Goal: Task Accomplishment & Management: Complete application form

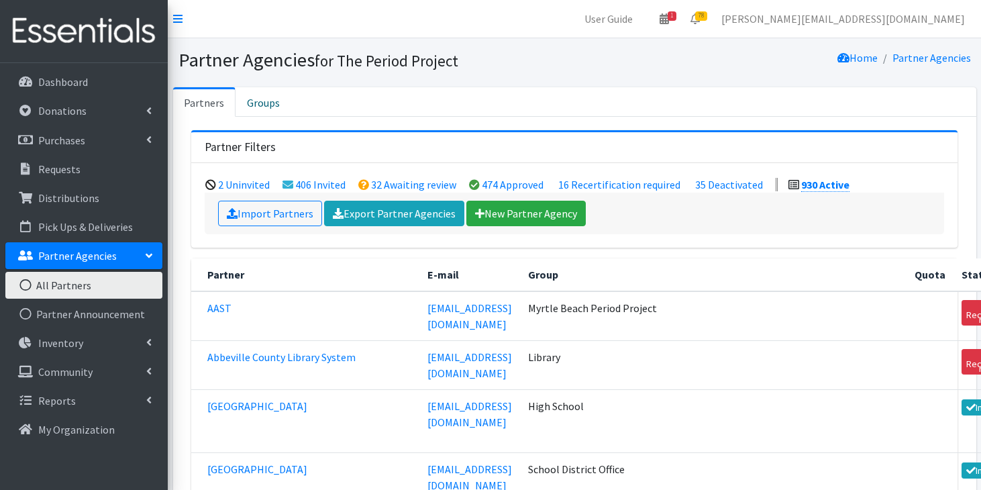
scroll to position [20508, 0]
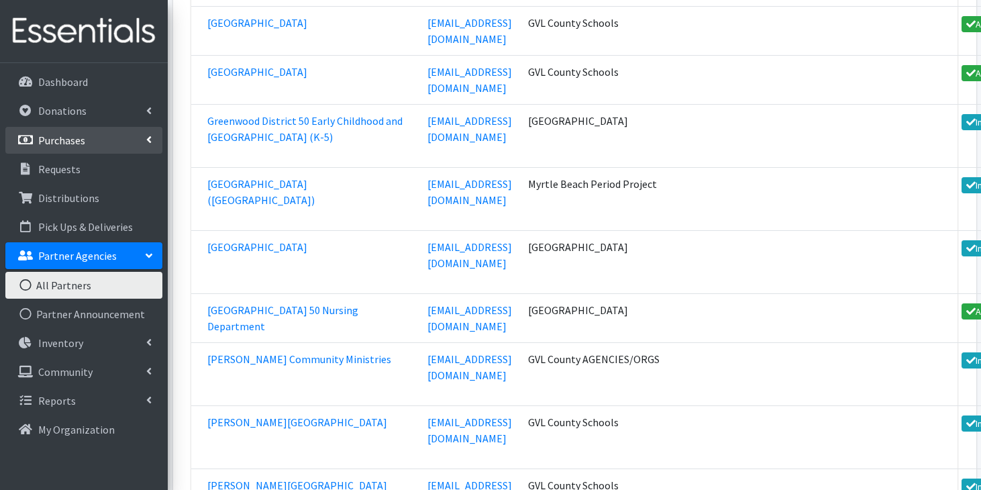
click at [101, 143] on link "Purchases" at bounding box center [83, 140] width 157 height 27
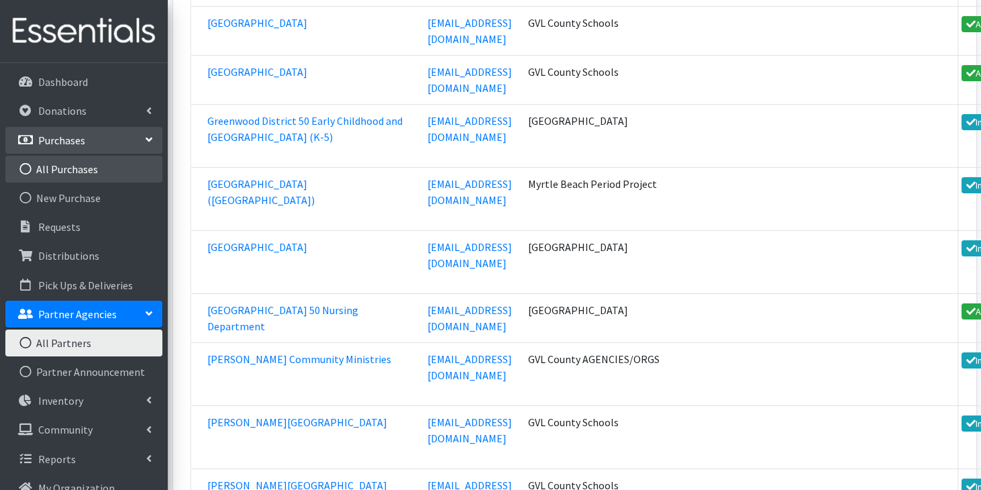
click at [99, 162] on link "All Purchases" at bounding box center [83, 169] width 157 height 27
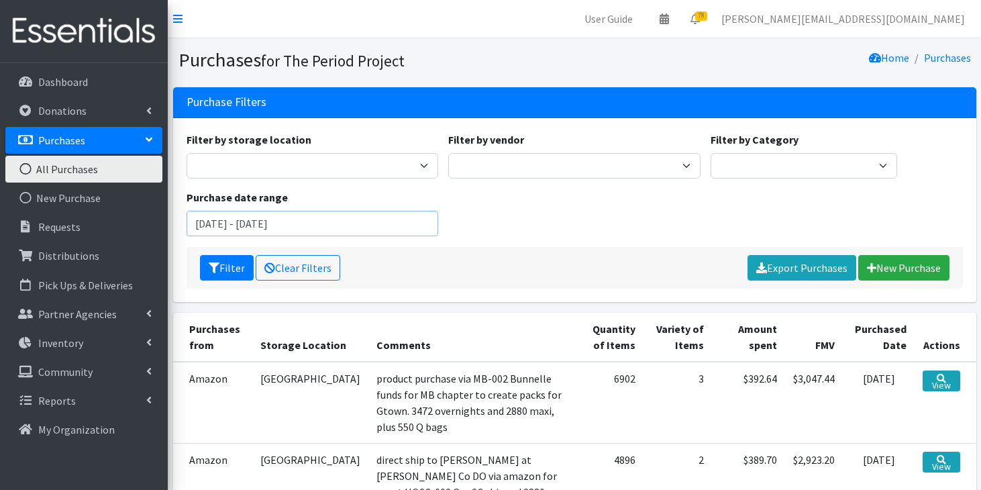
click at [246, 221] on input "August 14, 2025 - November 14, 2025" at bounding box center [312, 223] width 252 height 25
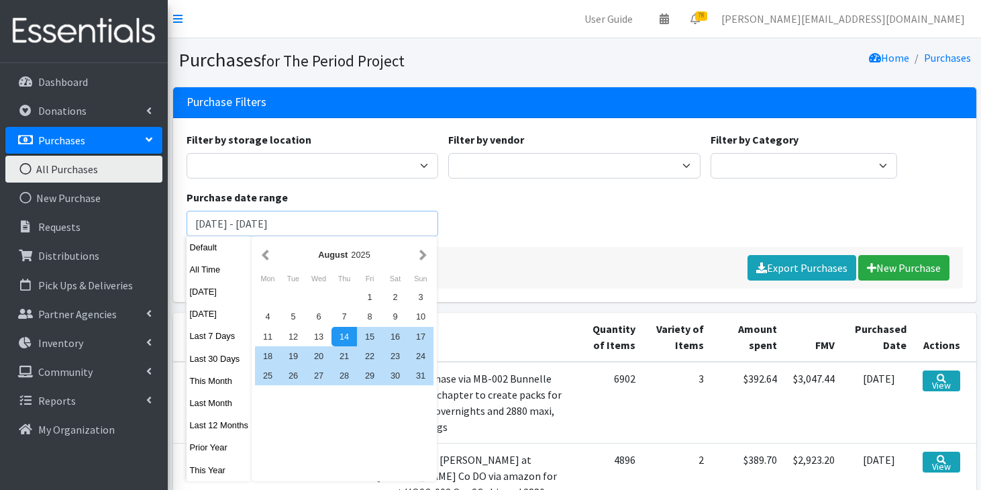
click at [233, 226] on input "[DATE] - [DATE]" at bounding box center [312, 223] width 252 height 25
click at [238, 224] on input "August 14, 2025 - November 14, 2025" at bounding box center [312, 223] width 252 height 25
type input "August 1, 2025 - November 14, 2025"
click at [200, 255] on button "Filter" at bounding box center [227, 267] width 54 height 25
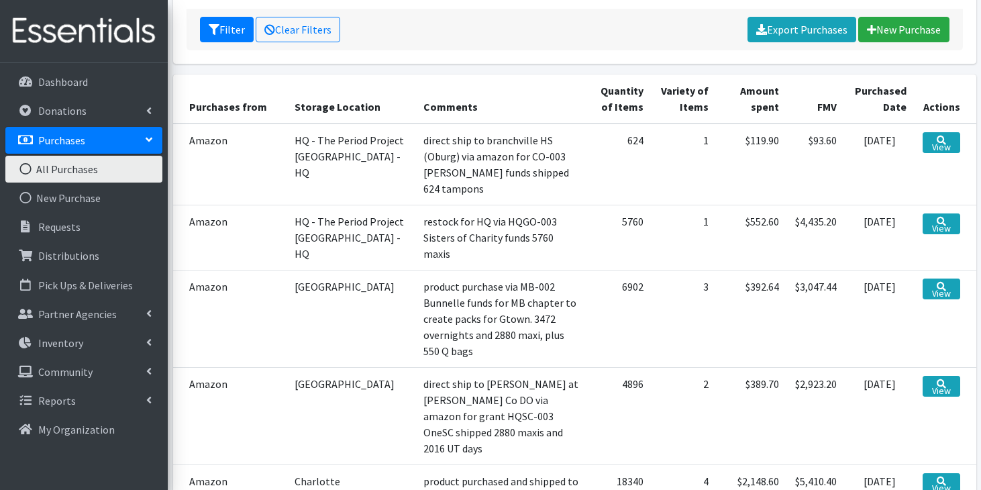
scroll to position [237, 0]
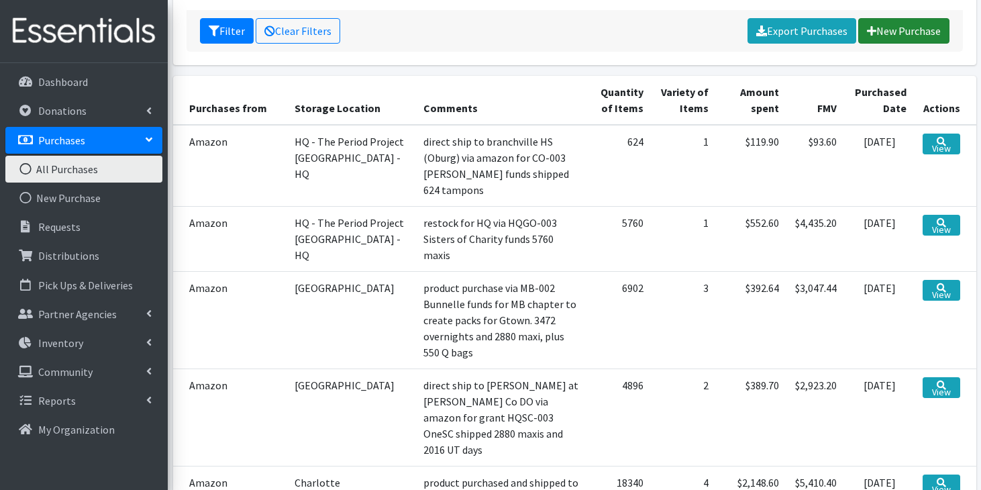
click at [912, 33] on link "New Purchase" at bounding box center [903, 30] width 91 height 25
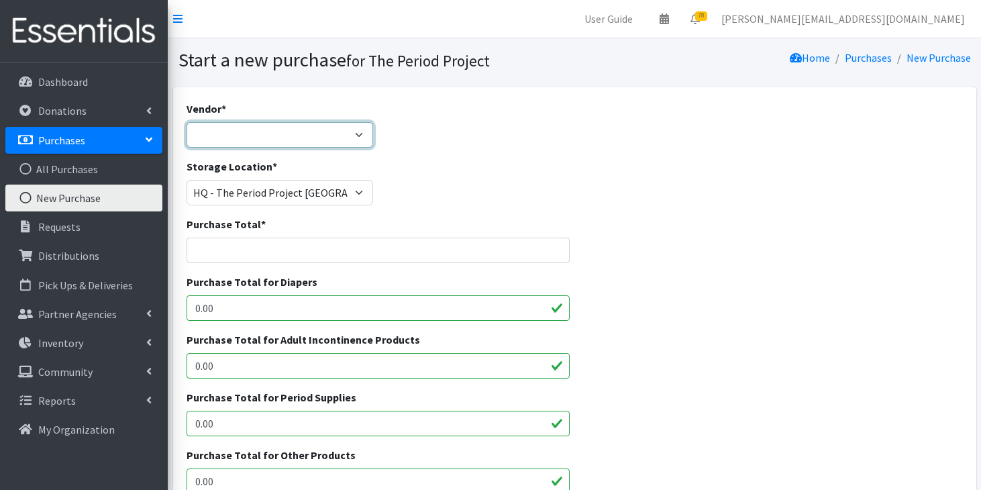
click at [353, 135] on select "ALLIANCE/KOTEX Amazon Costco Dollar Days PEP (Period Education Project) Rhino M…" at bounding box center [279, 134] width 186 height 25
select select "605"
click at [186, 122] on select "ALLIANCE/KOTEX Amazon Costco Dollar Days PEP (Period Education Project) Rhino M…" at bounding box center [279, 134] width 186 height 25
click at [339, 253] on input "Purchase Total *" at bounding box center [377, 249] width 383 height 25
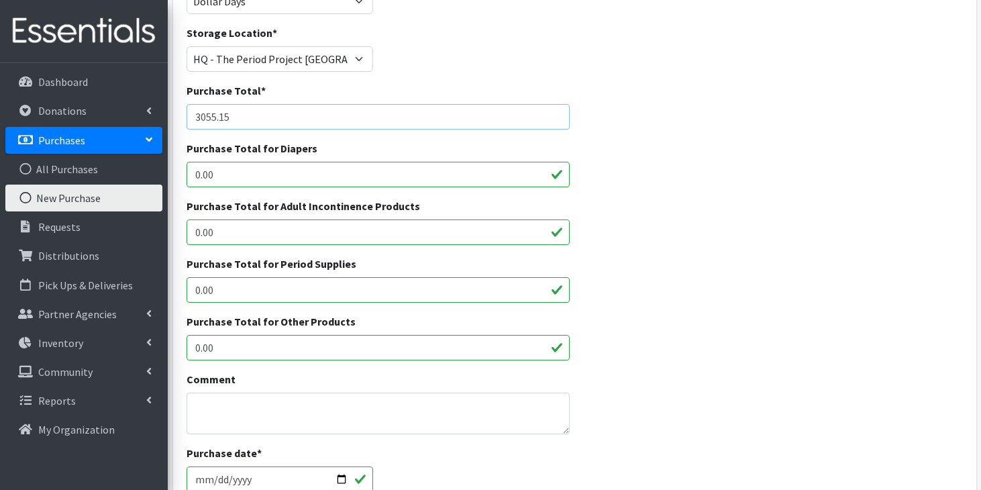
scroll to position [184, 0]
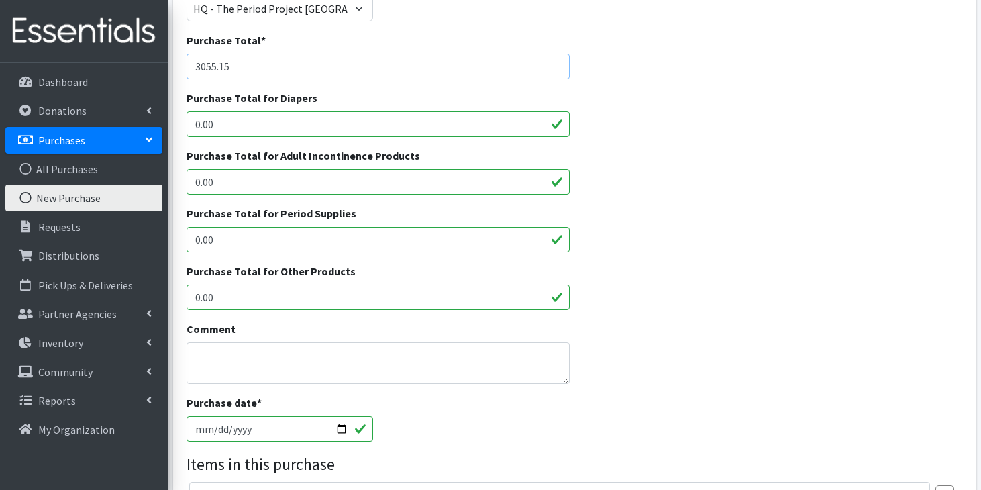
type input "3055.15"
click at [309, 232] on input "0.00" at bounding box center [377, 239] width 383 height 25
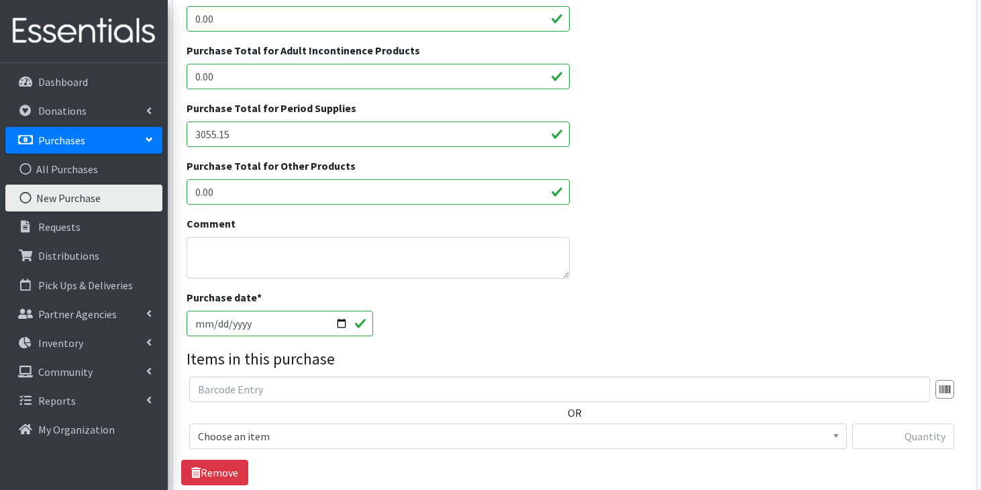
scroll to position [292, 0]
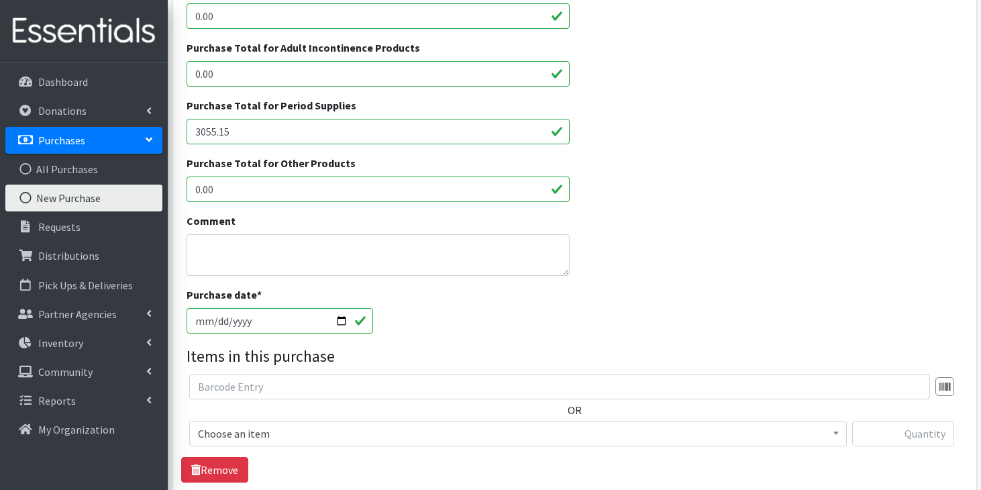
type input "3055.15"
click at [345, 253] on textarea "Comment" at bounding box center [377, 255] width 383 height 42
click at [193, 252] on textarea "HQGO-003 Sisters of Charity HQ restock of pads/tampons" at bounding box center [377, 255] width 383 height 42
type textarea "8/18/25HQGO-003 Sisters of Charity HQ restock of pads/tampons"
click at [201, 316] on input "2025-10-14" at bounding box center [279, 320] width 186 height 25
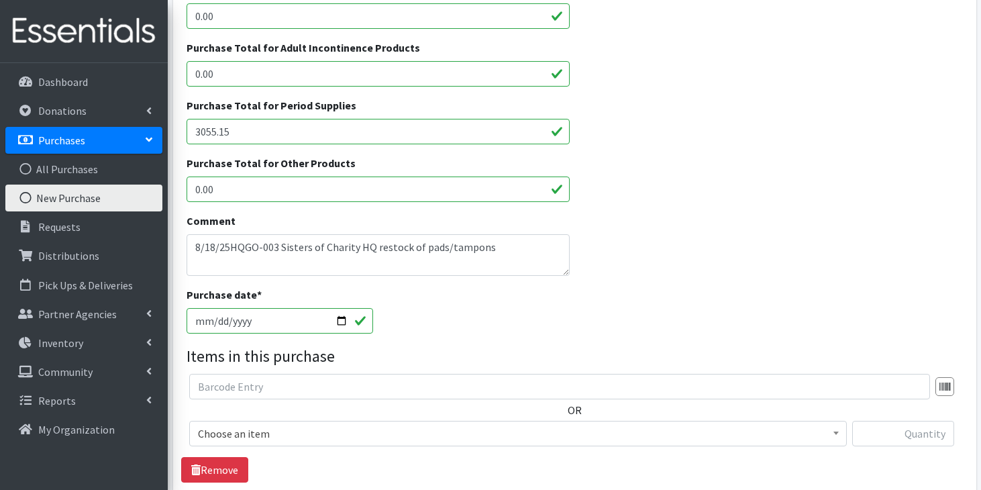
type input "[DATE]"
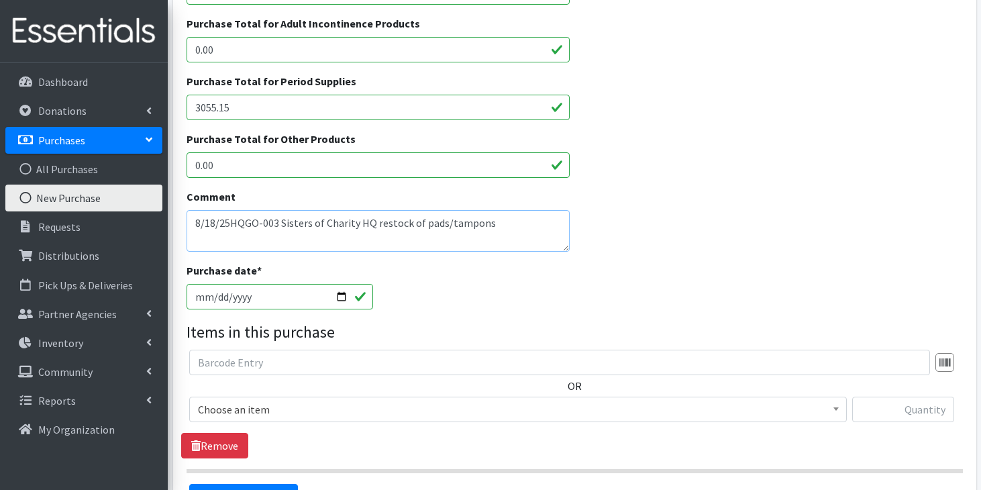
click at [508, 235] on textarea "8/18/25HQGO-003 Sisters of Charity HQ restock of pads/tampons" at bounding box center [377, 231] width 383 height 42
drag, startPoint x: 322, startPoint y: 241, endPoint x: 174, endPoint y: 239, distance: 148.3
click at [173, 239] on div "Vendor * ALLIANCE/KOTEX Amazon Costco Dollar Days PEP (Period Education Project…" at bounding box center [574, 178] width 803 height 814
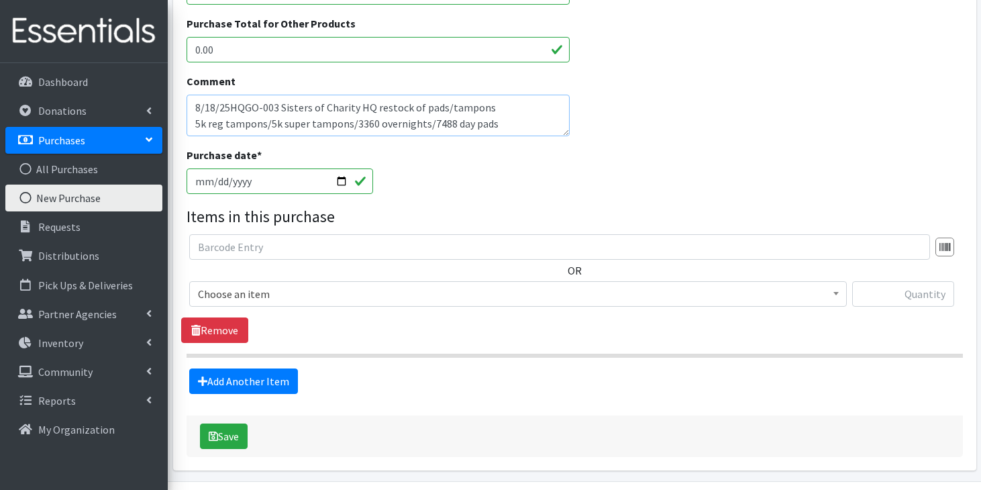
scroll to position [438, 0]
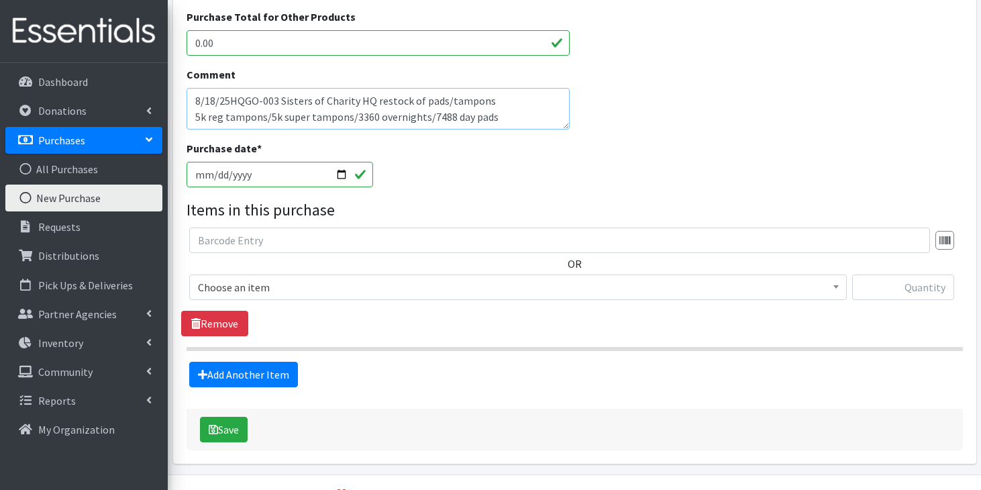
type textarea "8/18/25HQGO-003 Sisters of Charity HQ restock of pads/tampons 5k reg tampons/5k…"
click at [480, 290] on span "Choose an item" at bounding box center [518, 287] width 640 height 19
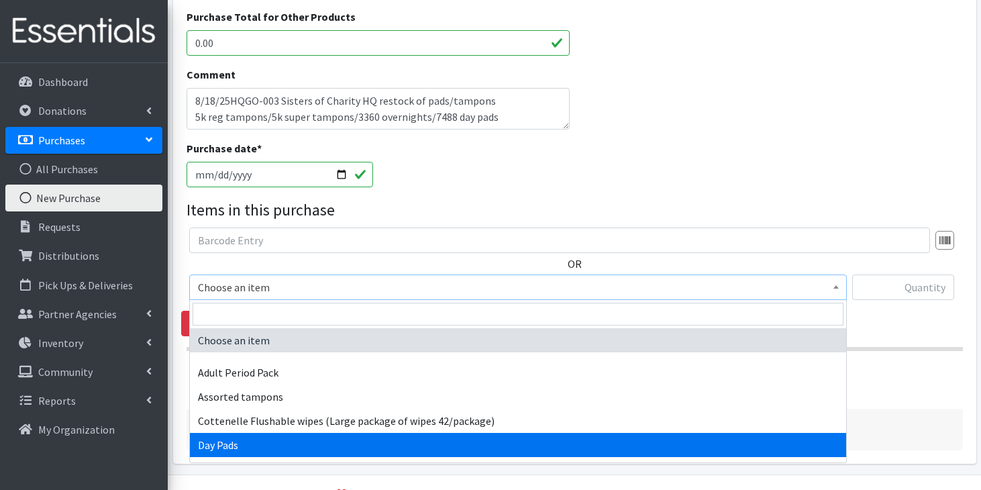
select select "7759"
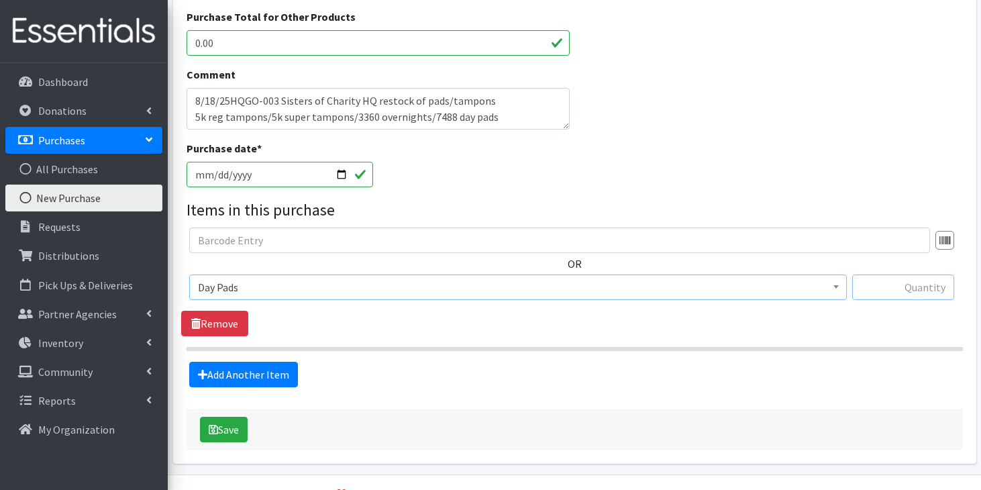
click at [899, 296] on input "text" at bounding box center [903, 286] width 102 height 25
type input "7488"
click at [207, 375] on icon at bounding box center [202, 374] width 9 height 11
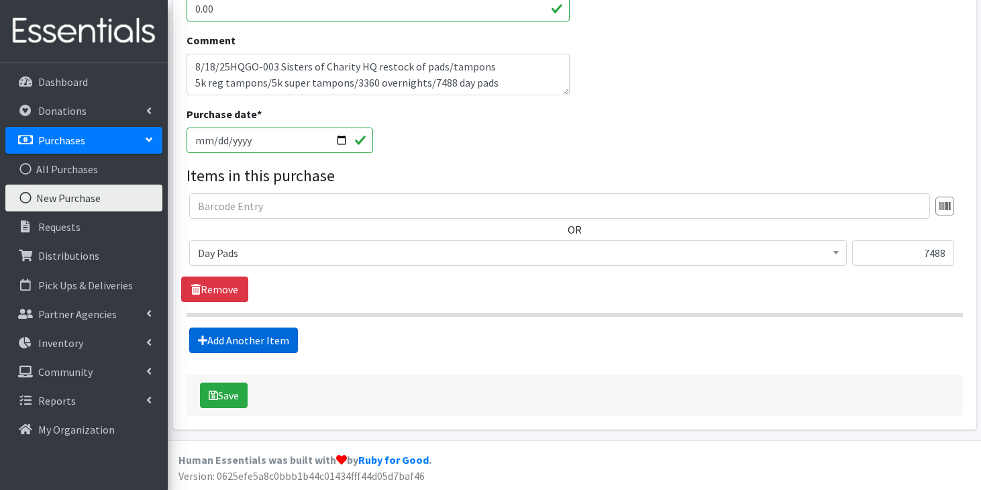
click at [278, 339] on link "Add Another Item" at bounding box center [243, 339] width 109 height 25
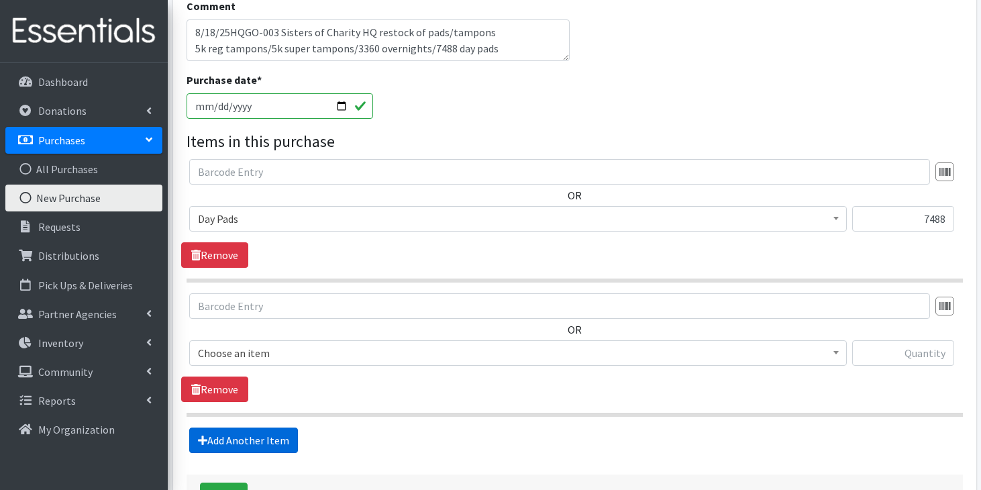
scroll to position [606, 0]
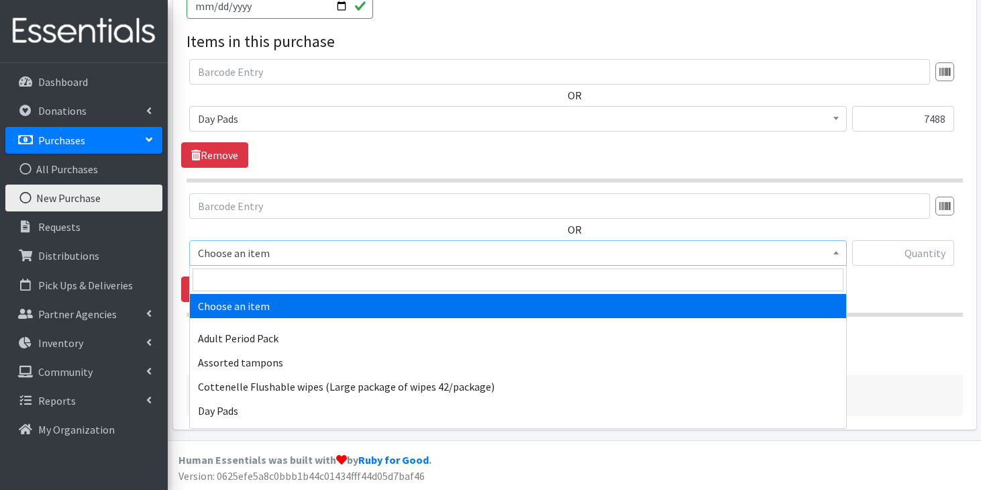
click at [307, 246] on span "Choose an item" at bounding box center [518, 252] width 640 height 19
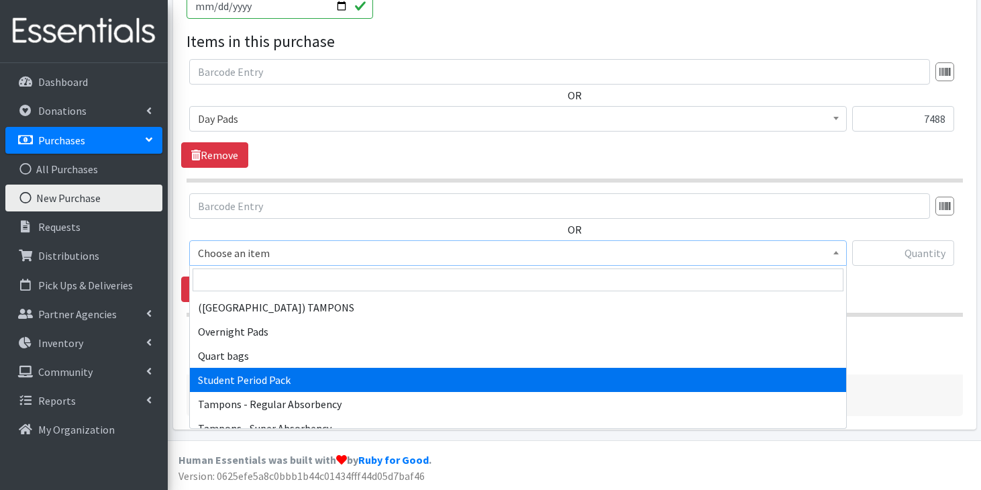
scroll to position [1230, 0]
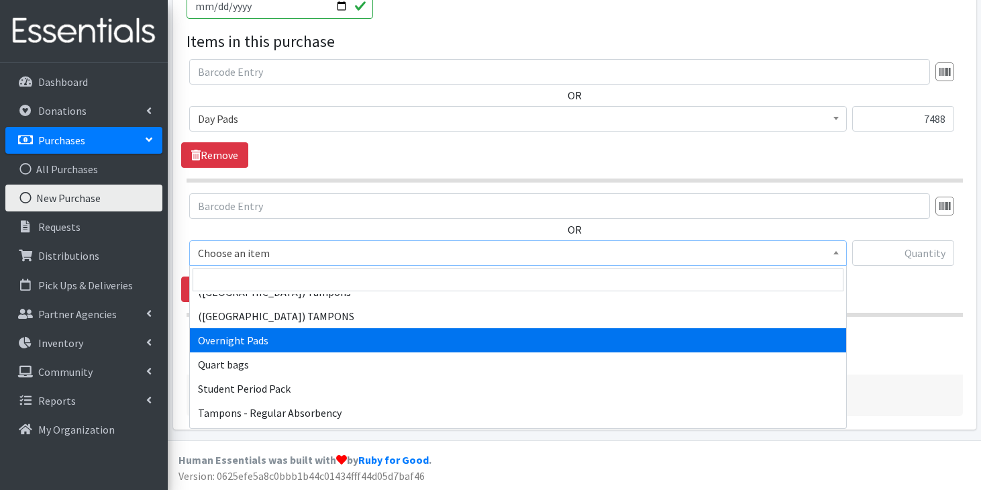
select select "7593"
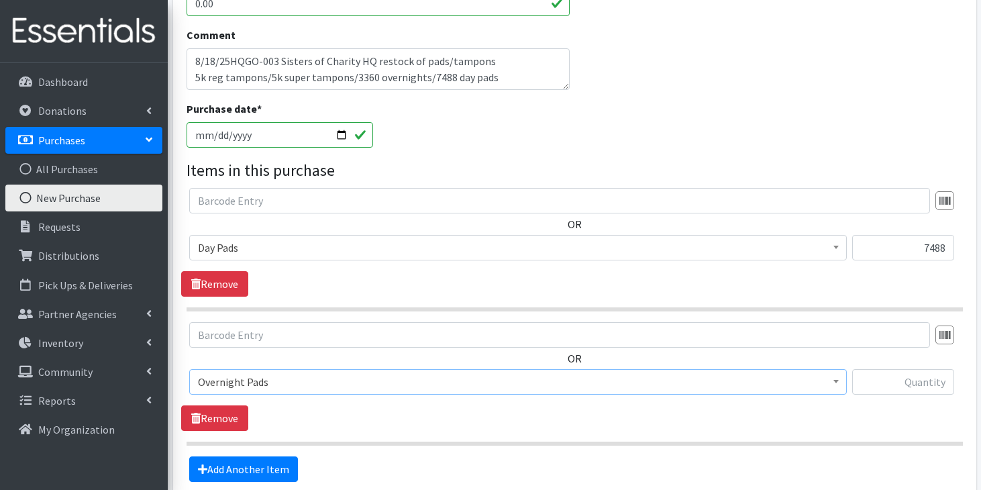
scroll to position [474, 0]
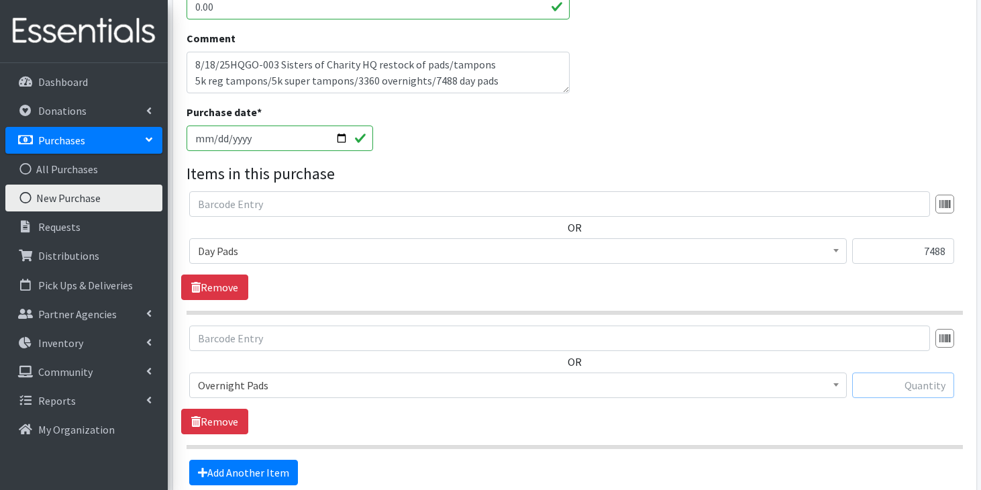
click at [899, 378] on input "text" at bounding box center [903, 384] width 102 height 25
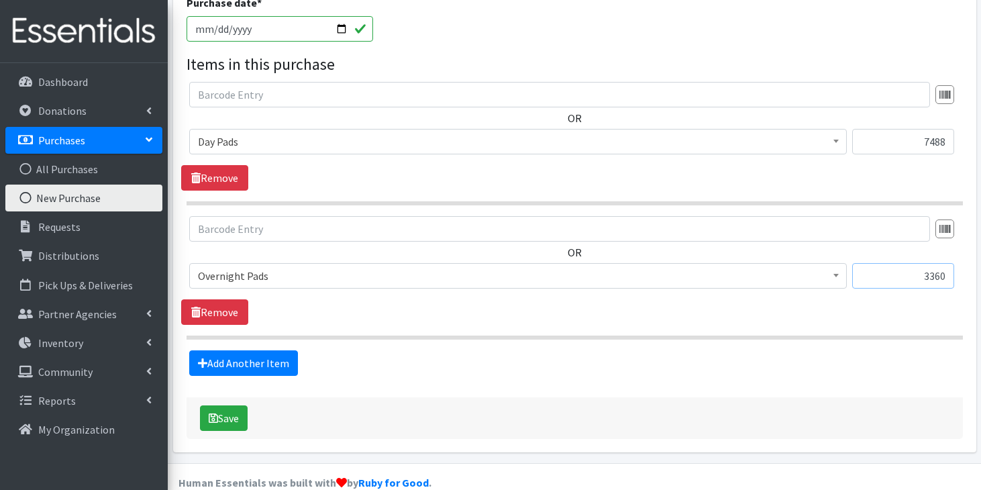
scroll to position [606, 0]
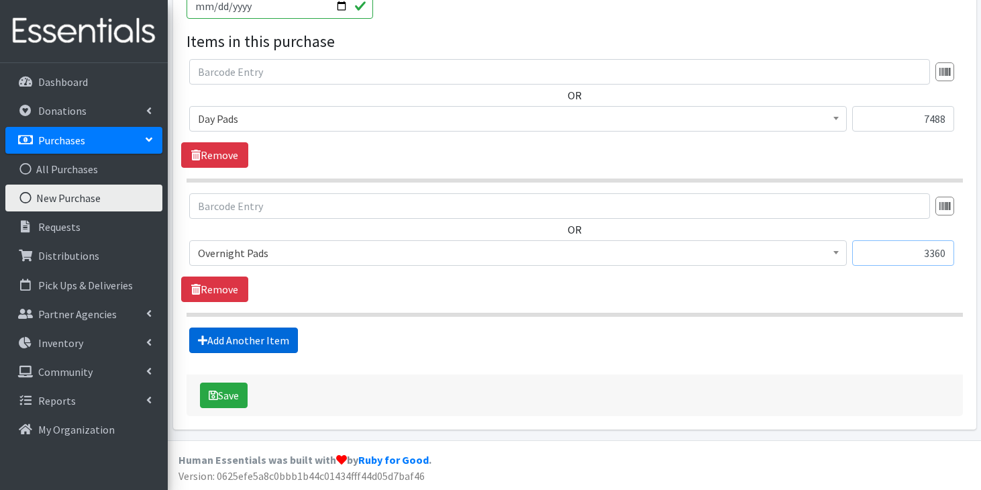
type input "3360"
click at [283, 341] on link "Add Another Item" at bounding box center [243, 339] width 109 height 25
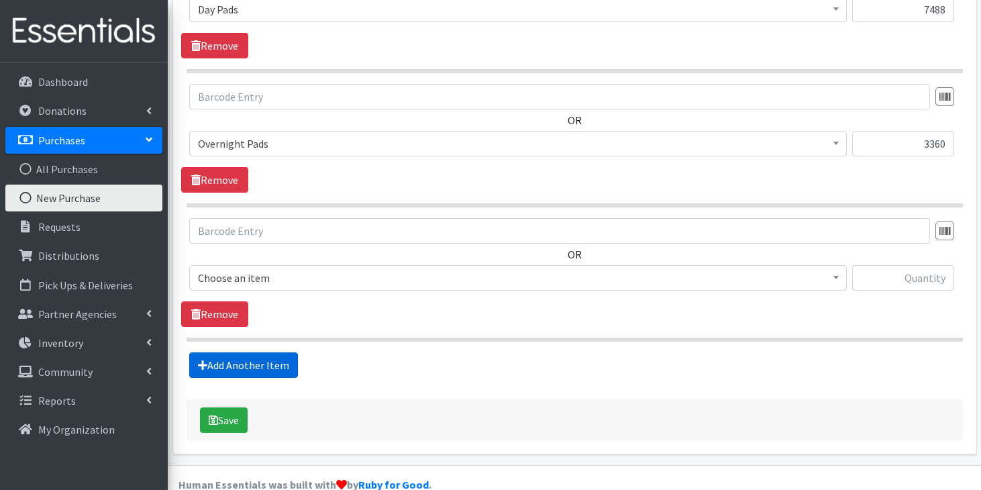
scroll to position [741, 0]
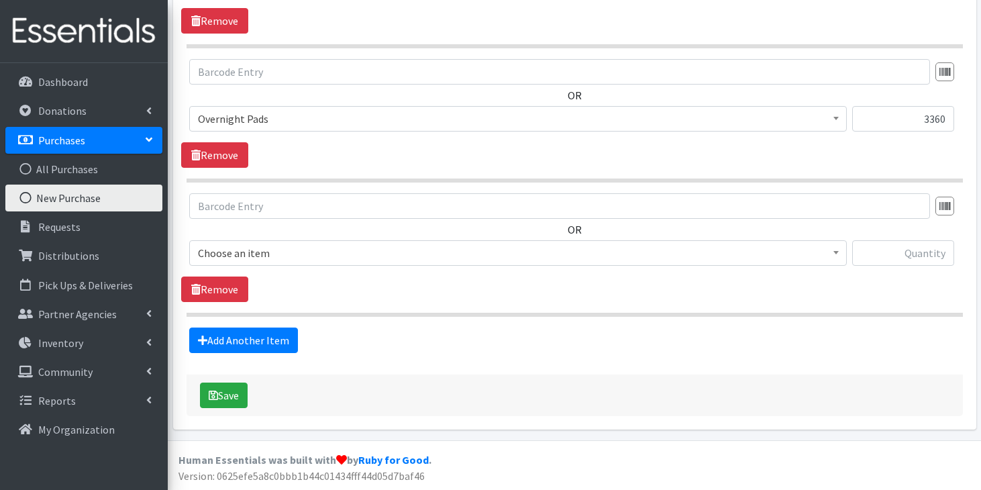
click at [313, 252] on span "Choose an item" at bounding box center [518, 252] width 640 height 19
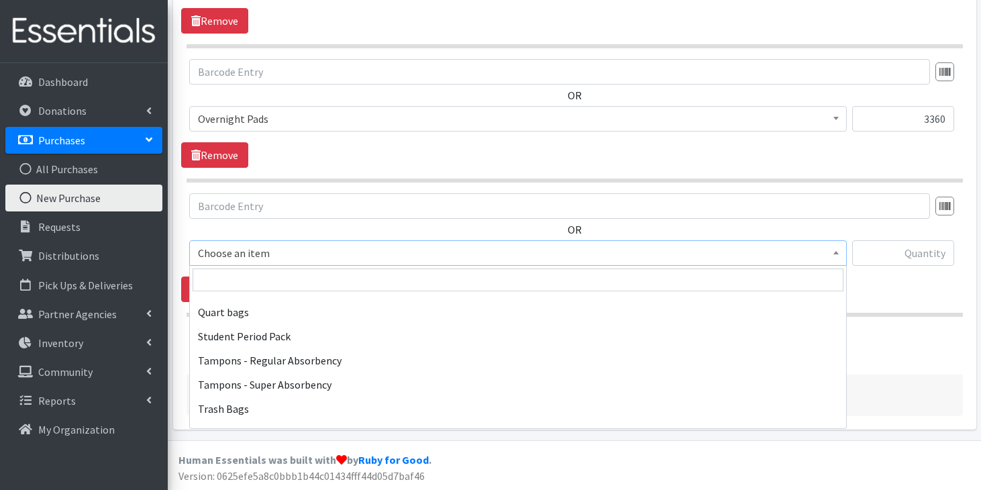
scroll to position [1285, 0]
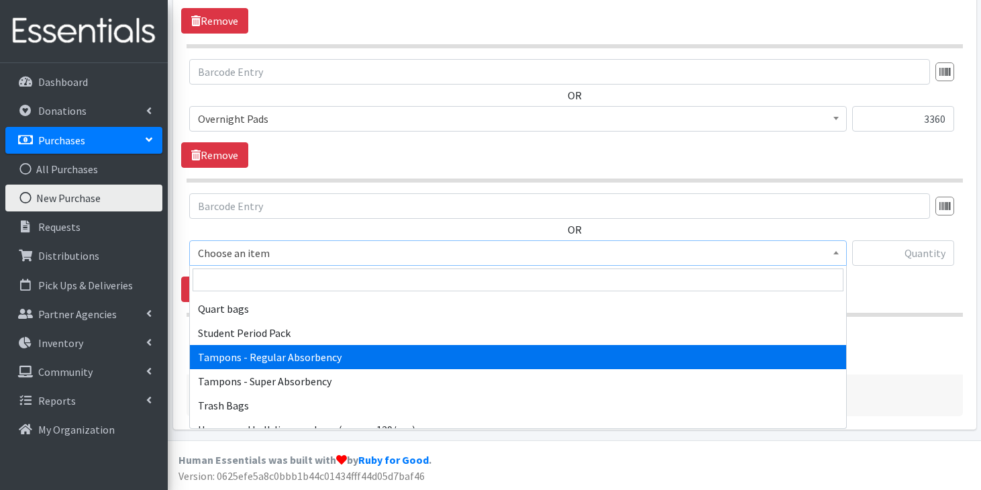
select select "8937"
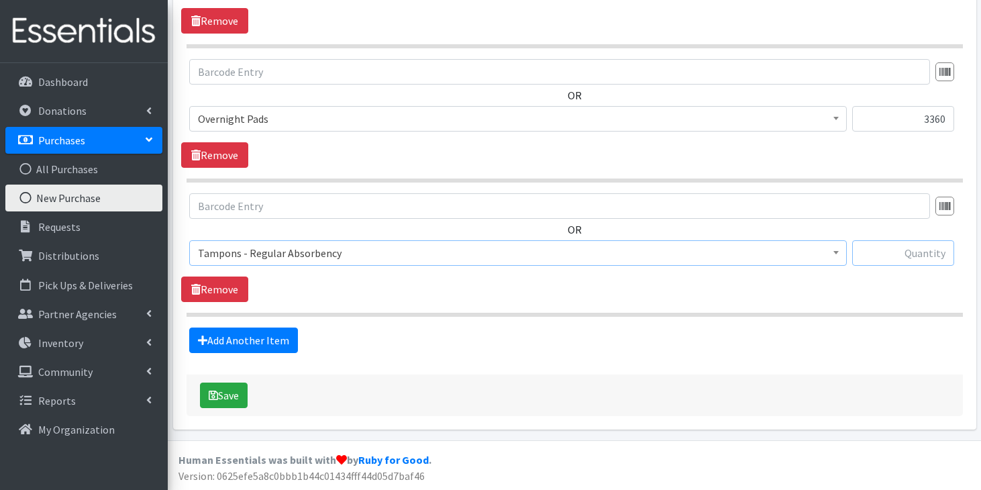
click at [910, 262] on input "text" at bounding box center [903, 252] width 102 height 25
type input "5000"
click at [278, 342] on link "Add Another Item" at bounding box center [243, 339] width 109 height 25
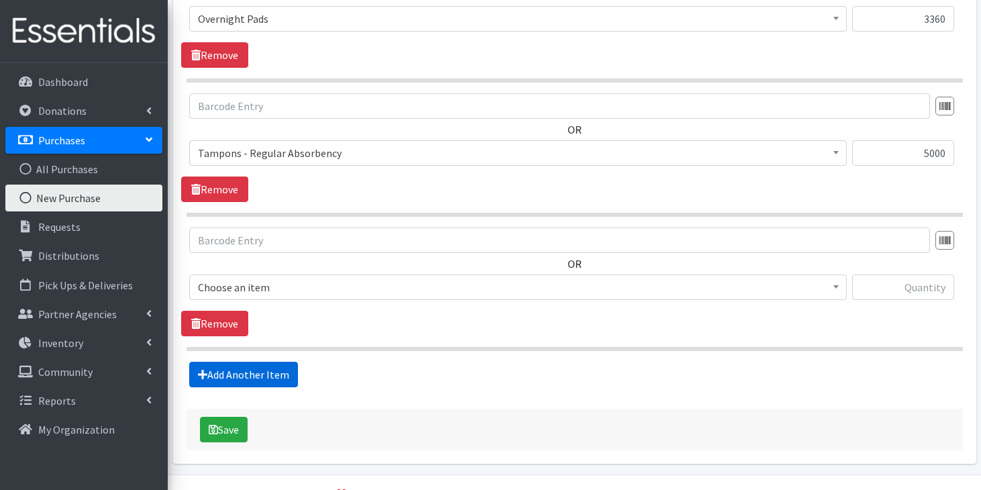
scroll to position [875, 0]
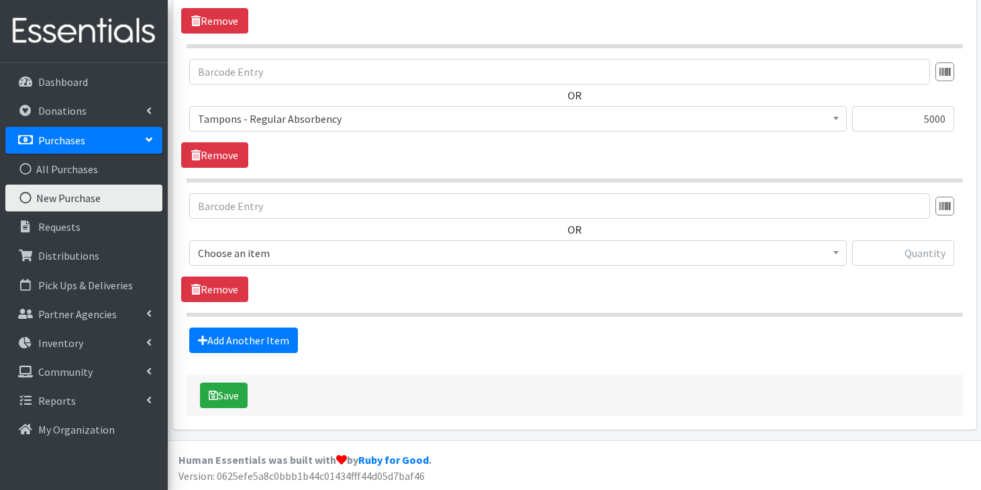
click at [288, 255] on span "Choose an item" at bounding box center [518, 252] width 640 height 19
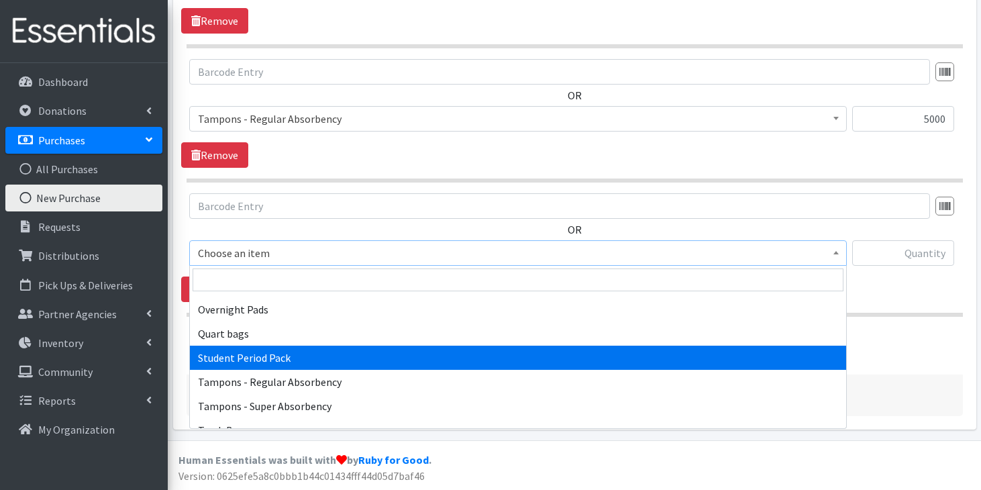
scroll to position [1262, 0]
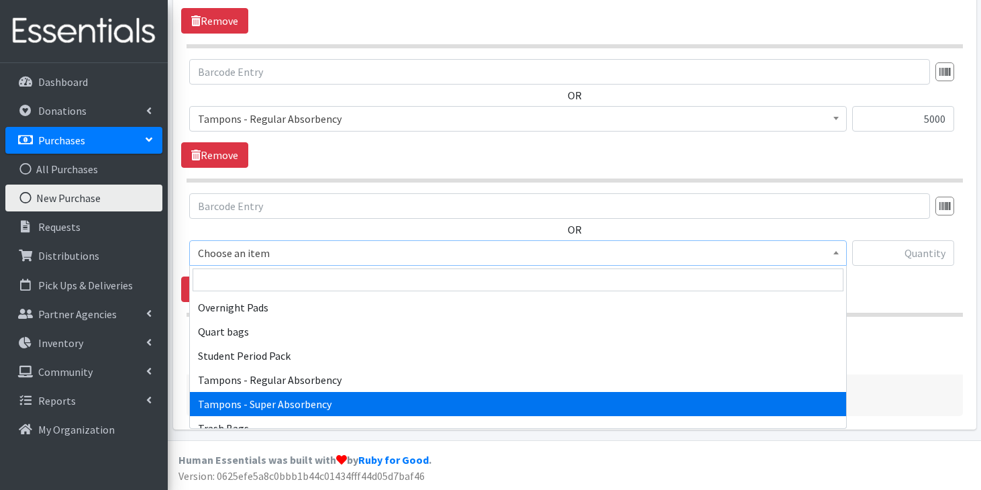
select select "7603"
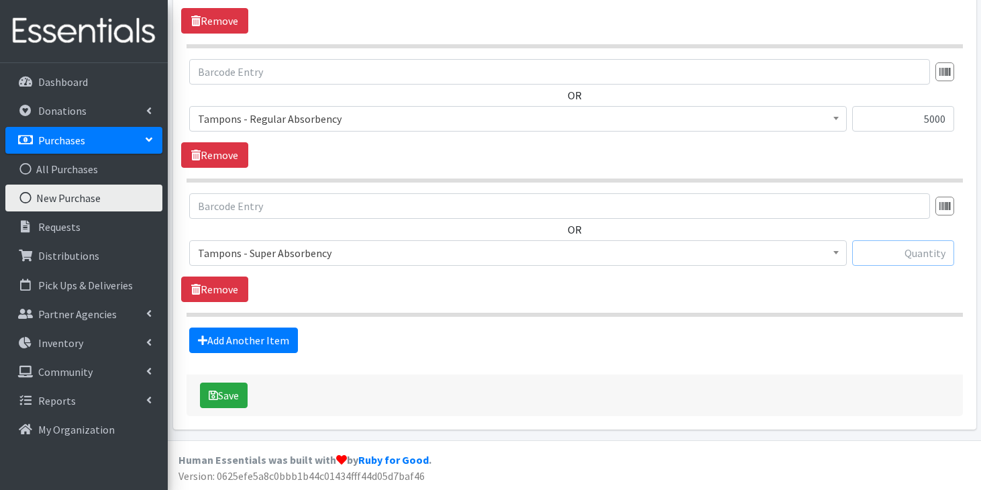
click at [924, 256] on input "text" at bounding box center [903, 252] width 102 height 25
type input "5000"
click at [211, 395] on icon "submit" at bounding box center [213, 395] width 9 height 11
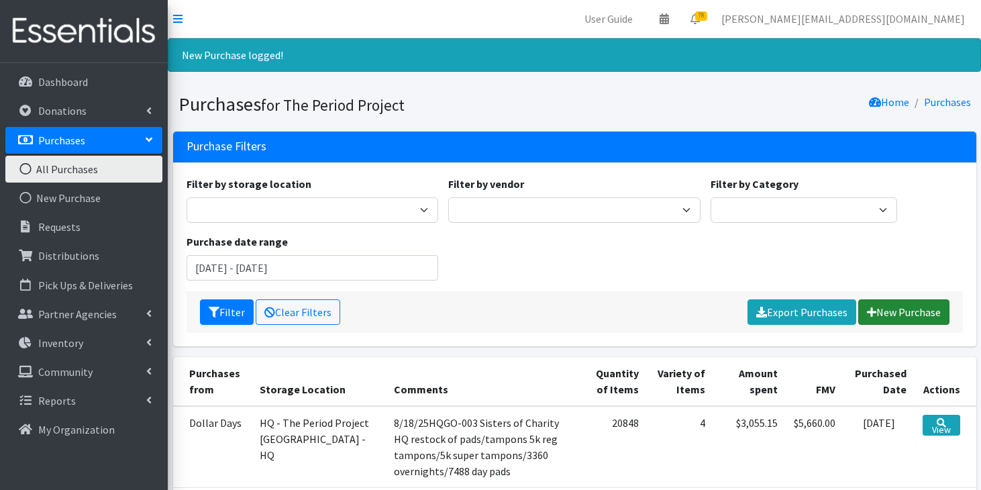
click at [886, 315] on link "New Purchase" at bounding box center [903, 311] width 91 height 25
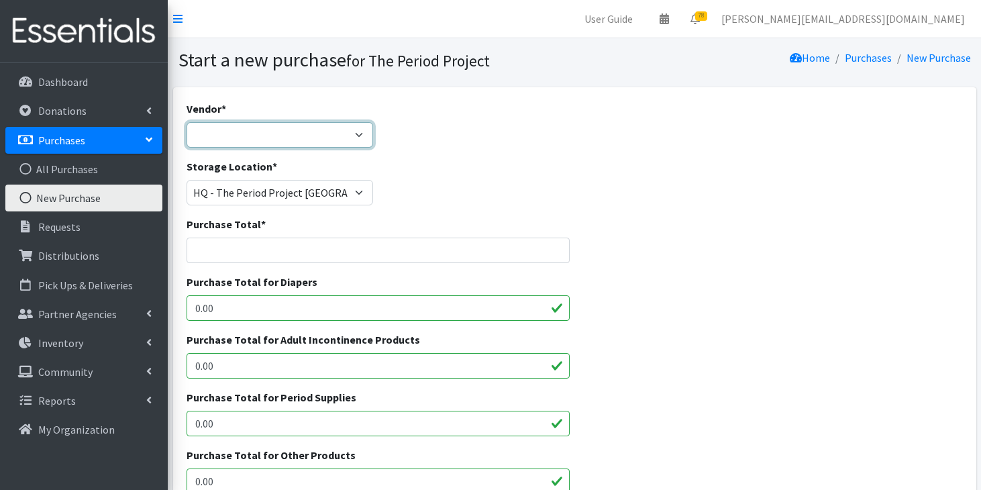
click at [360, 132] on select "ALLIANCE/KOTEX Amazon Costco Dollar Days PEP (Period Education Project) Rhino M…" at bounding box center [279, 134] width 186 height 25
select select "288"
click at [186, 122] on select "ALLIANCE/KOTEX Amazon Costco Dollar Days PEP (Period Education Project) Rhino M…" at bounding box center [279, 134] width 186 height 25
click at [311, 248] on input "Purchase Total *" at bounding box center [377, 249] width 383 height 25
type input "2515.06"
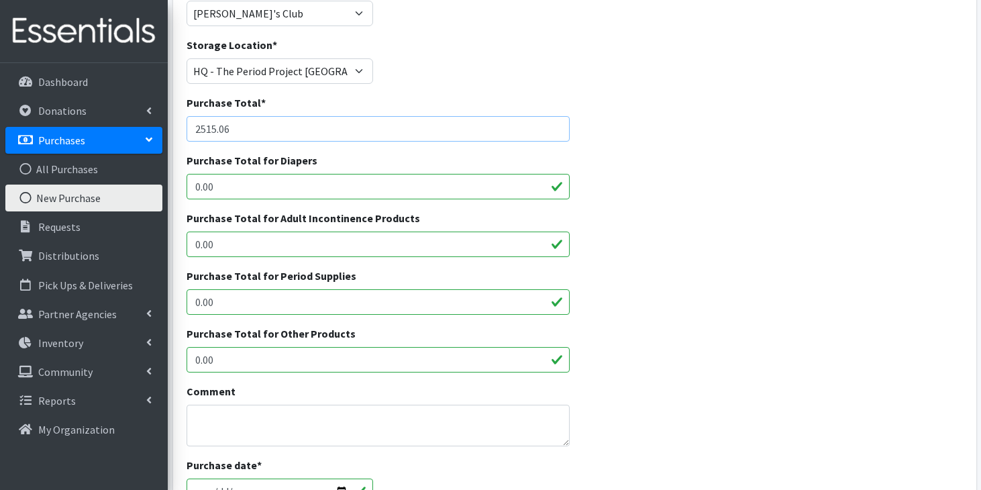
scroll to position [166, 0]
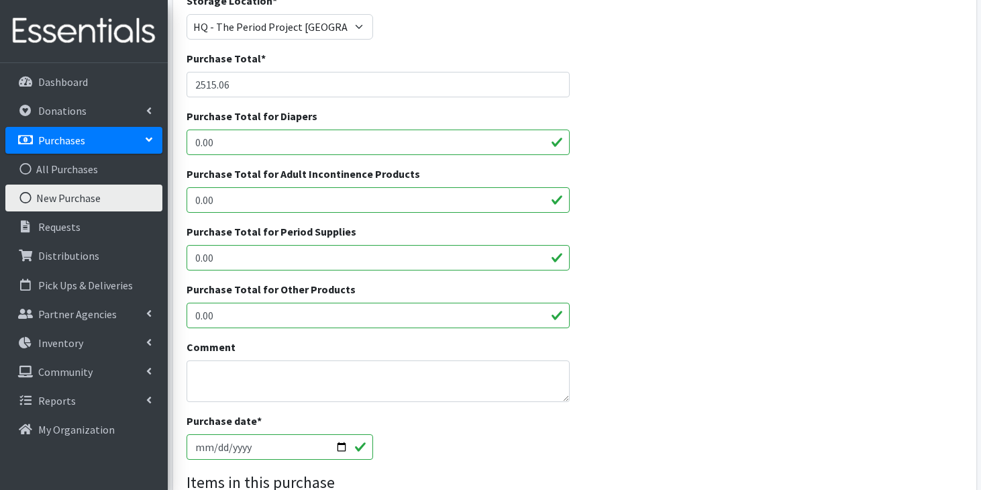
click at [272, 311] on input "0.00" at bounding box center [377, 315] width 383 height 25
type input "0"
type input "69.90"
click at [223, 257] on input "0.00" at bounding box center [377, 257] width 383 height 25
type input "0"
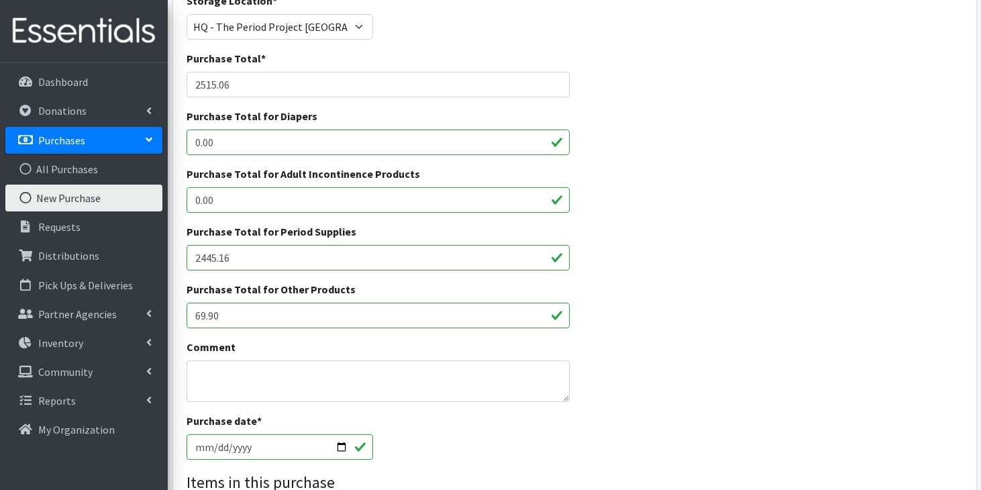
type input "2445.16"
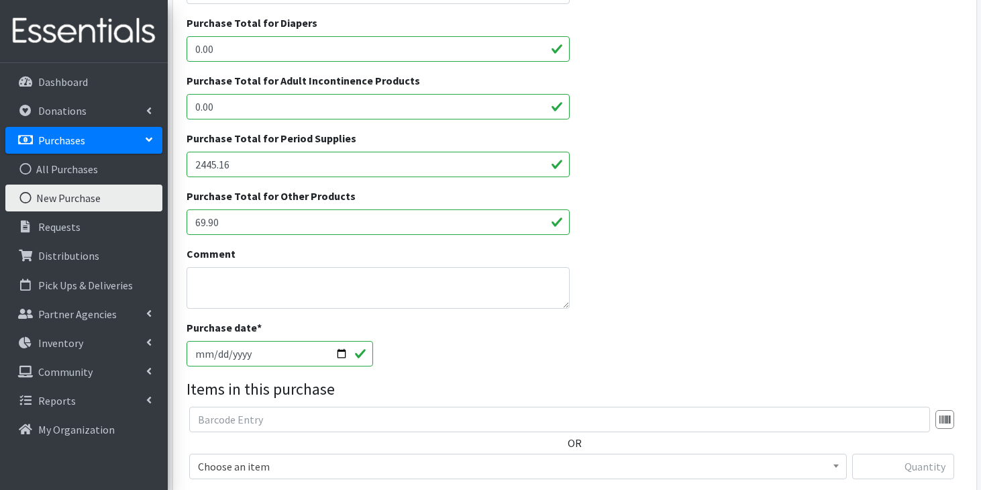
scroll to position [260, 0]
click at [392, 291] on textarea "Comment" at bounding box center [377, 287] width 383 height 42
click at [399, 284] on textarea "[DATE]:" at bounding box center [377, 287] width 383 height 42
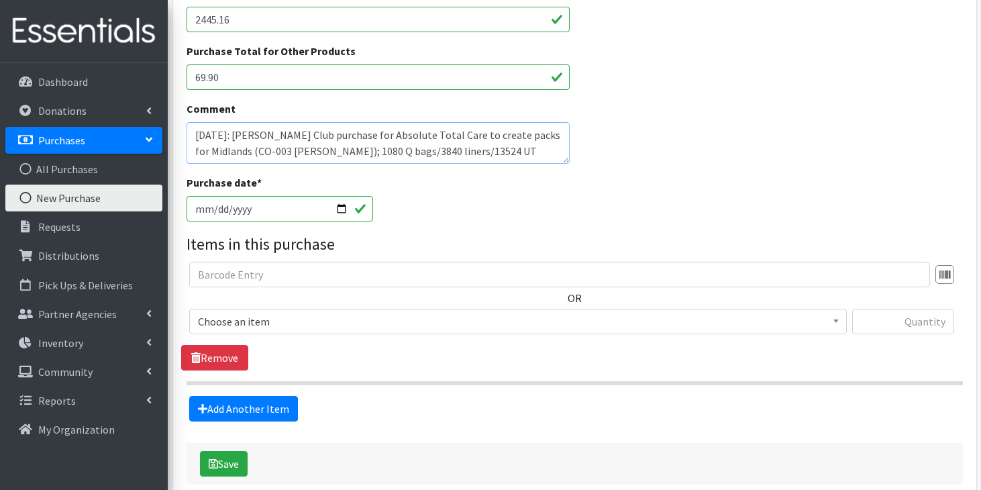
scroll to position [417, 0]
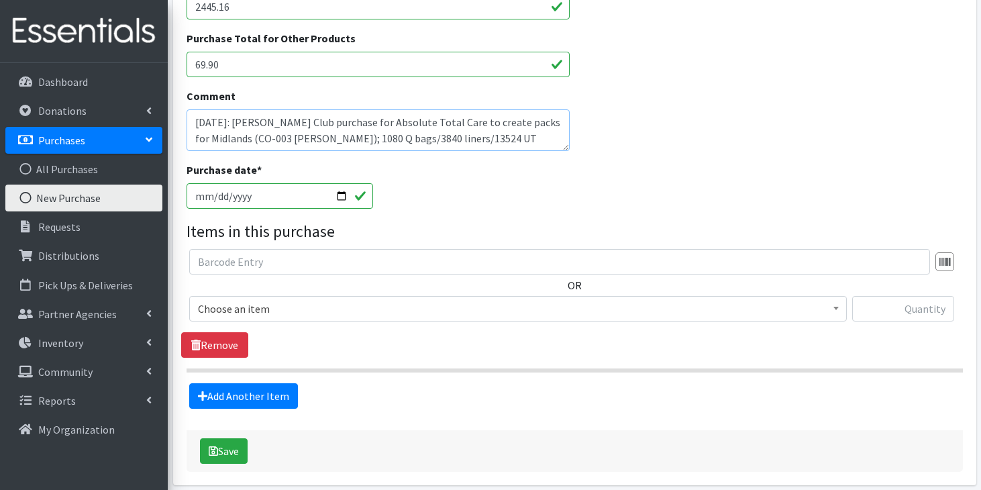
type textarea "[DATE]: [PERSON_NAME] Club purchase for Absolute Total Care to create packs for…"
click at [488, 313] on span "Choose an item" at bounding box center [518, 308] width 640 height 19
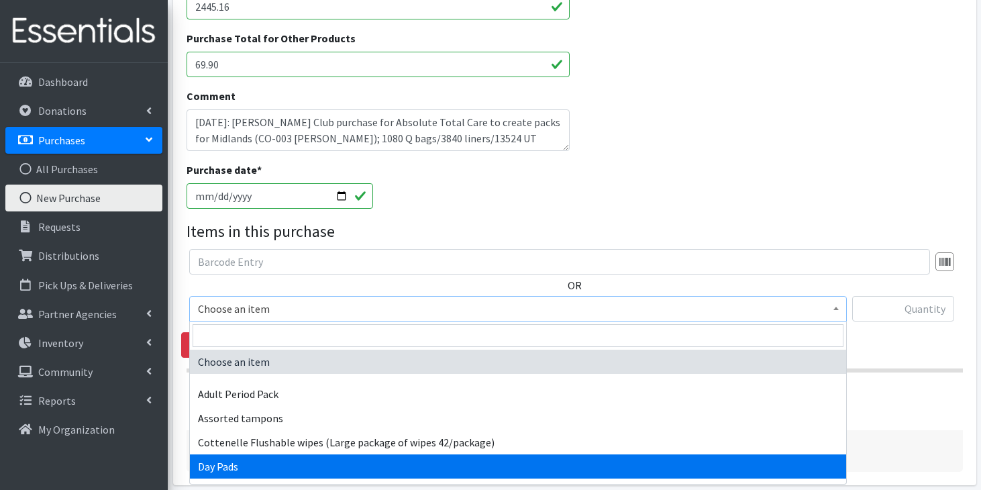
select select "7759"
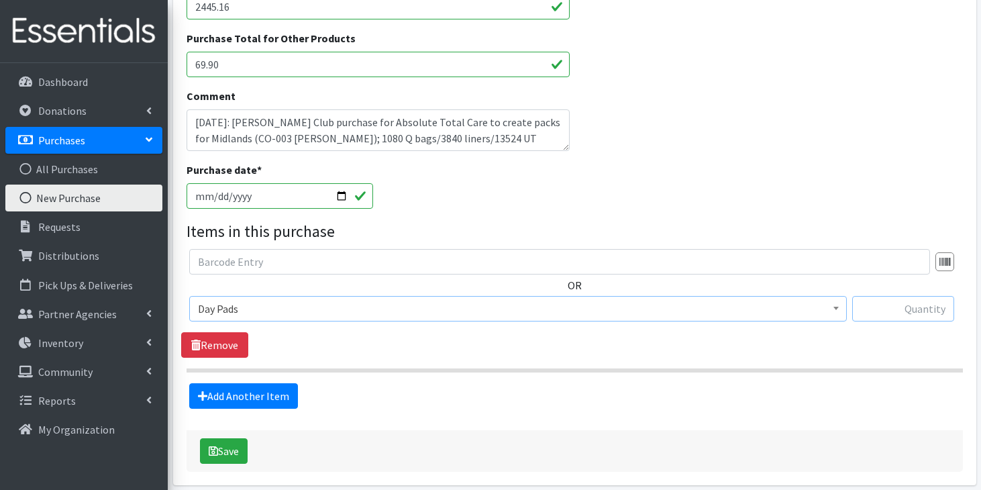
click at [917, 314] on input "text" at bounding box center [903, 308] width 102 height 25
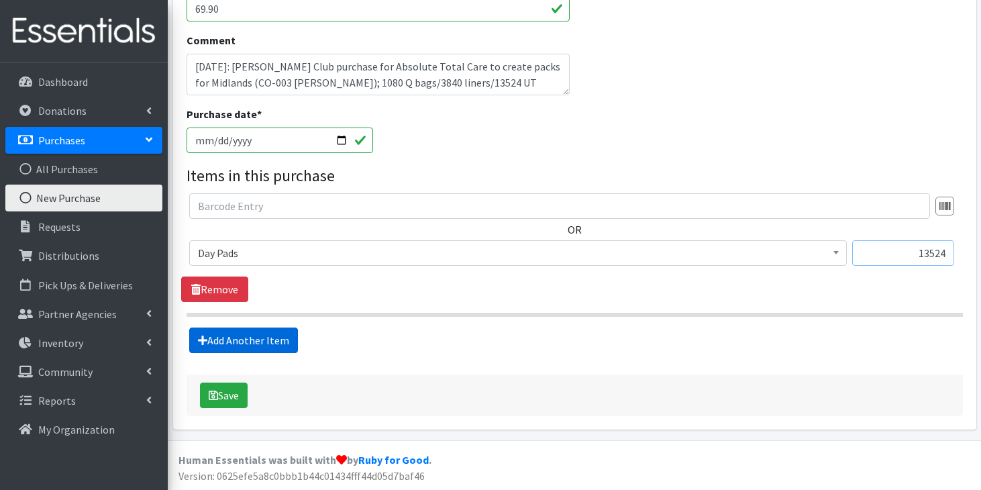
type input "13524"
click at [291, 336] on link "Add Another Item" at bounding box center [243, 339] width 109 height 25
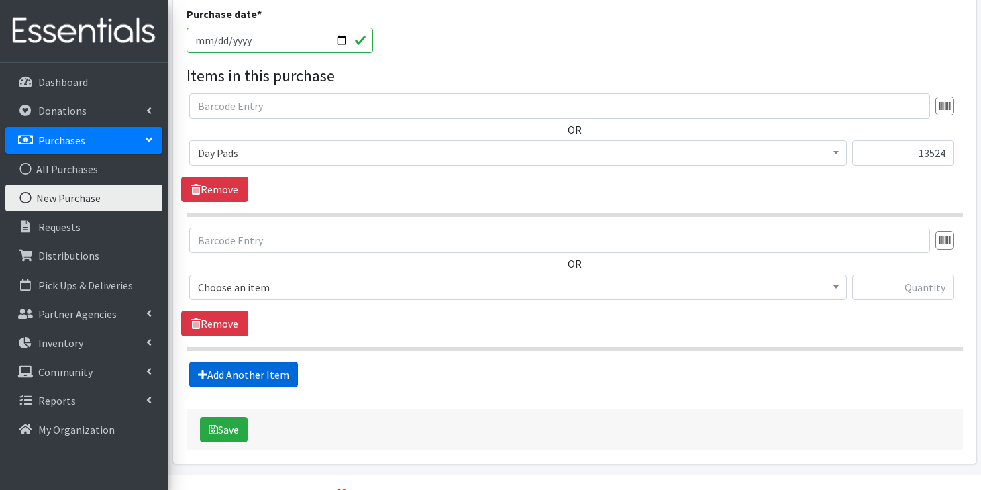
scroll to position [606, 0]
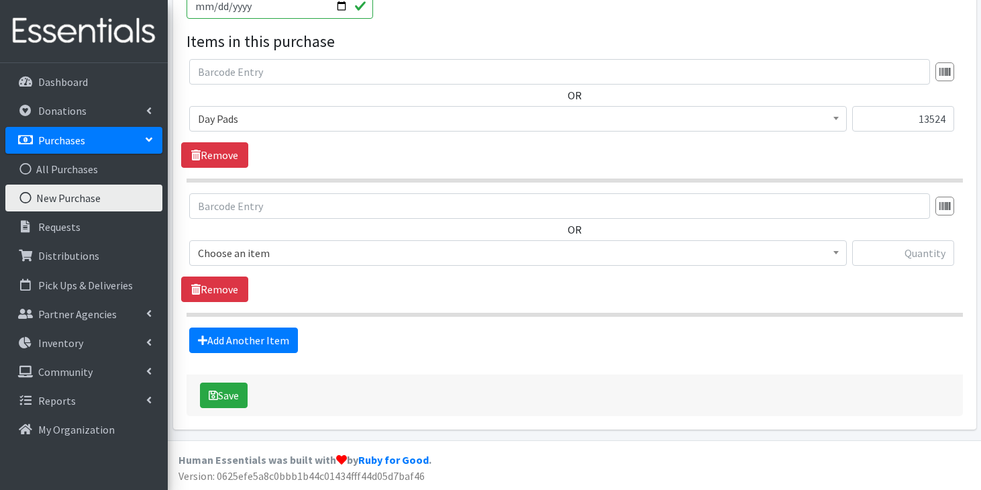
click at [441, 246] on span "Choose an item" at bounding box center [518, 252] width 640 height 19
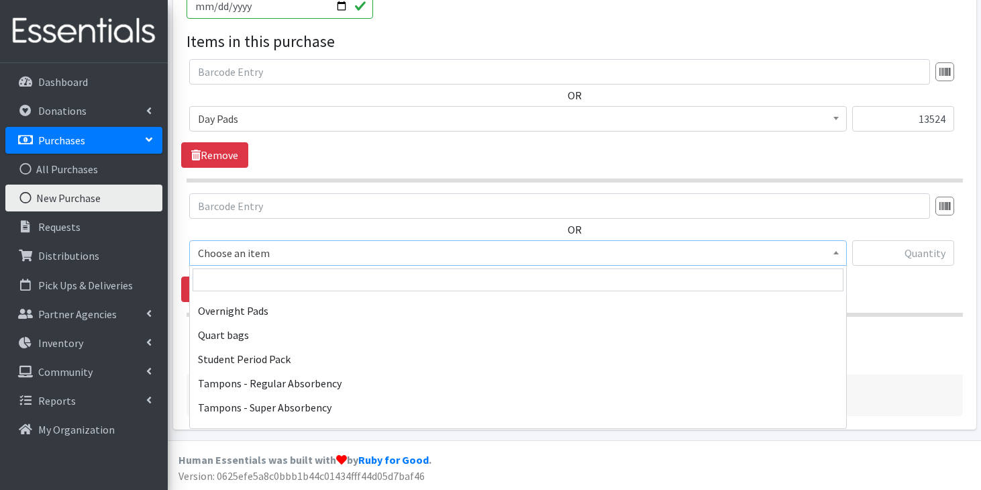
scroll to position [1223, 0]
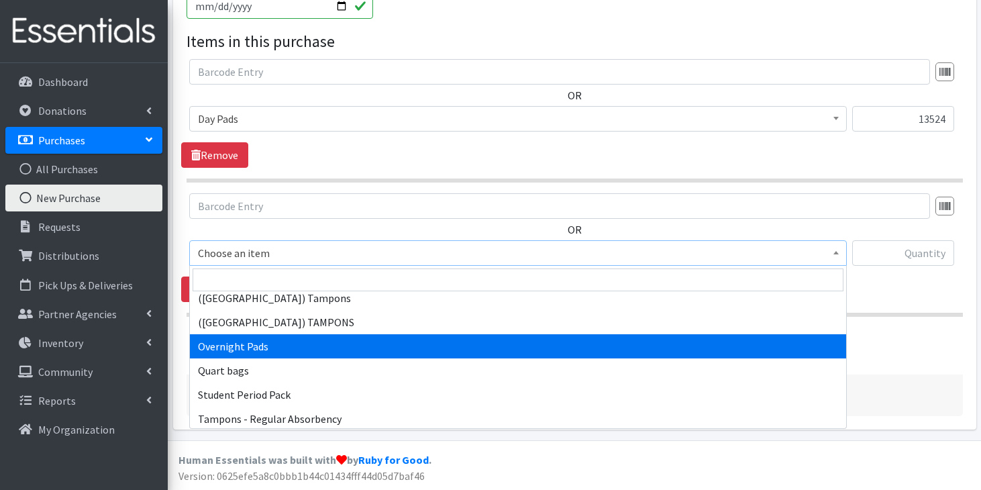
select select "7593"
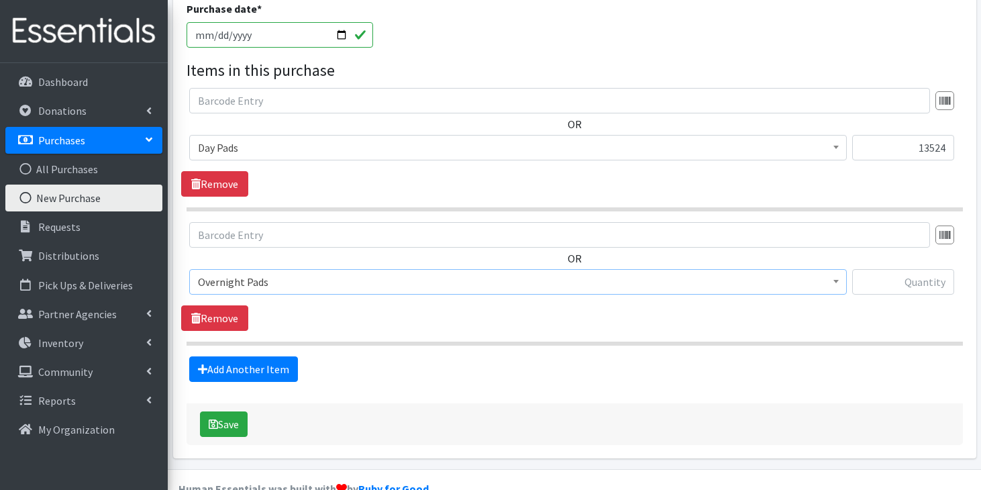
scroll to position [566, 0]
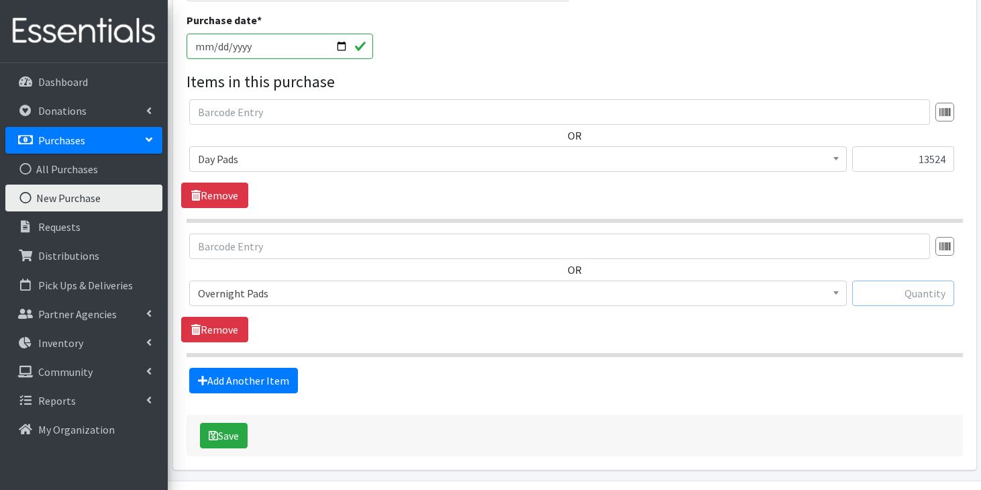
click at [912, 292] on input "text" at bounding box center [903, 292] width 102 height 25
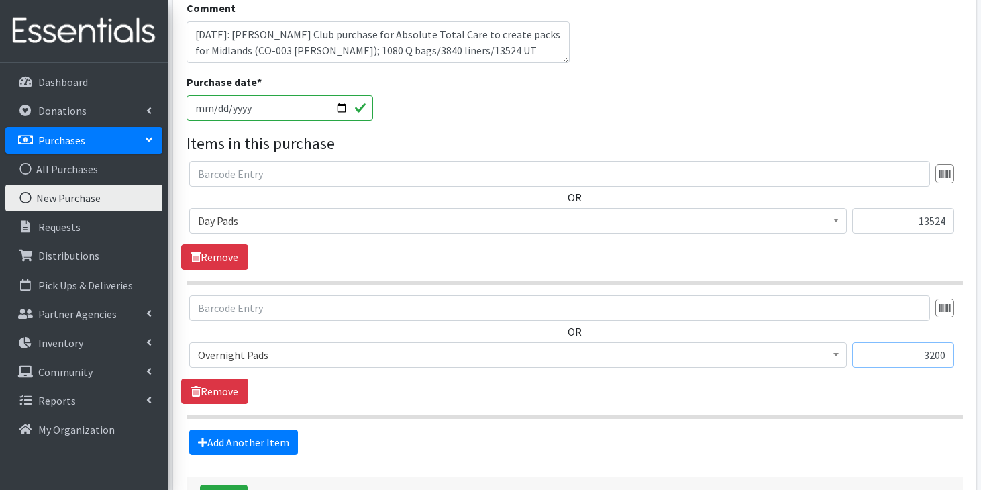
scroll to position [509, 0]
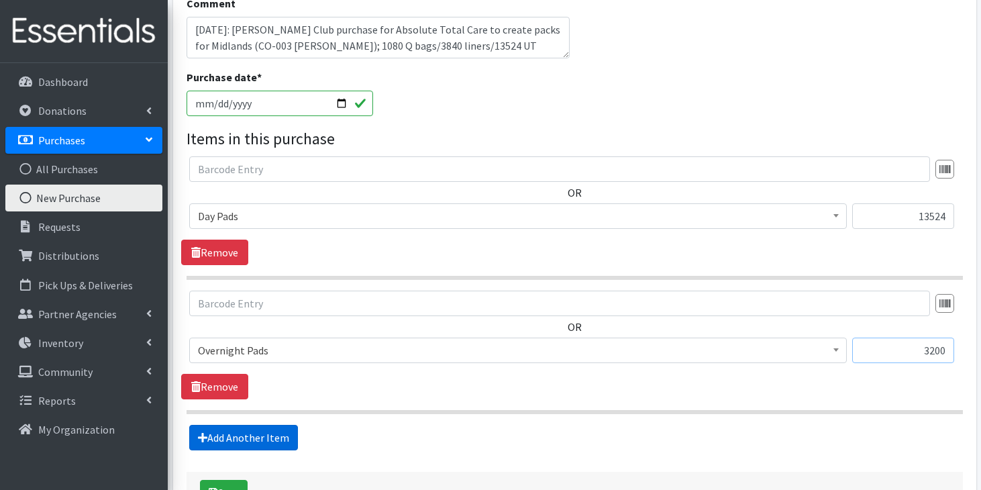
type input "3200"
click at [259, 433] on link "Add Another Item" at bounding box center [243, 437] width 109 height 25
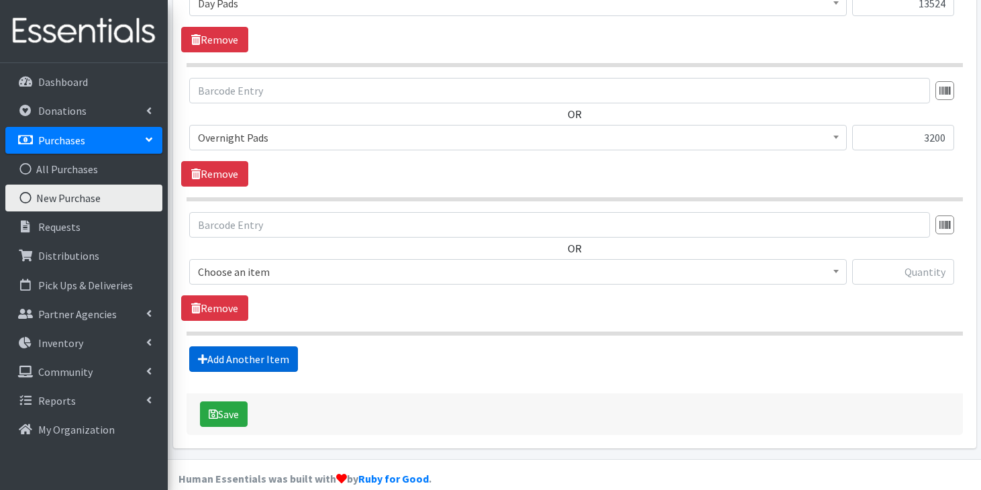
scroll to position [741, 0]
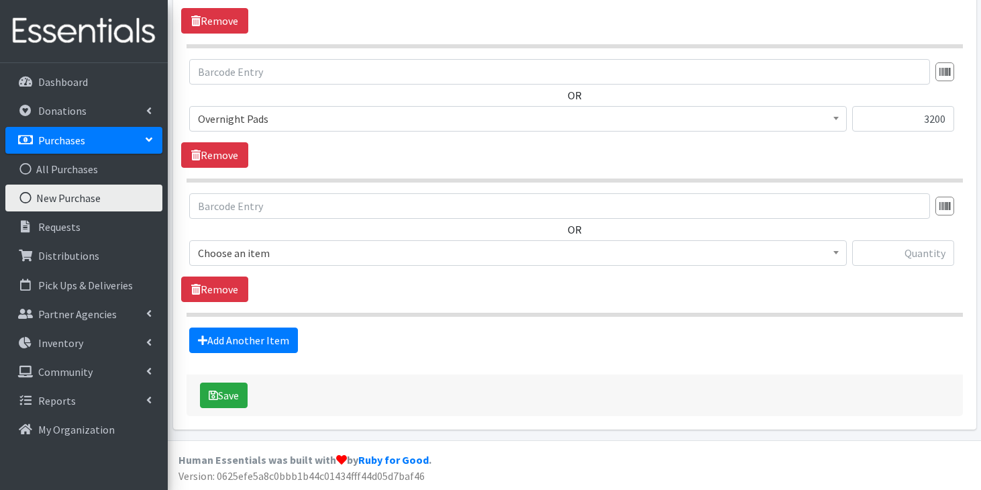
click at [320, 243] on span "Choose an item" at bounding box center [518, 252] width 640 height 19
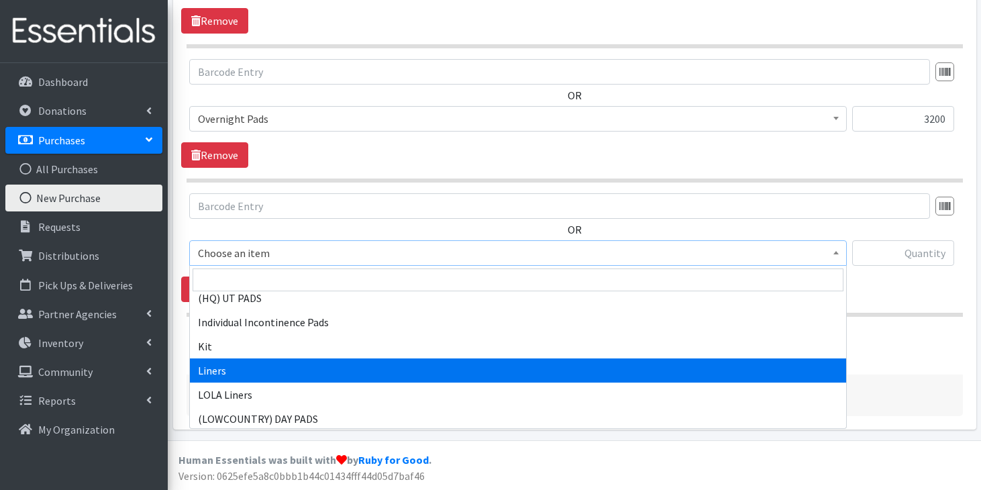
select select "7758"
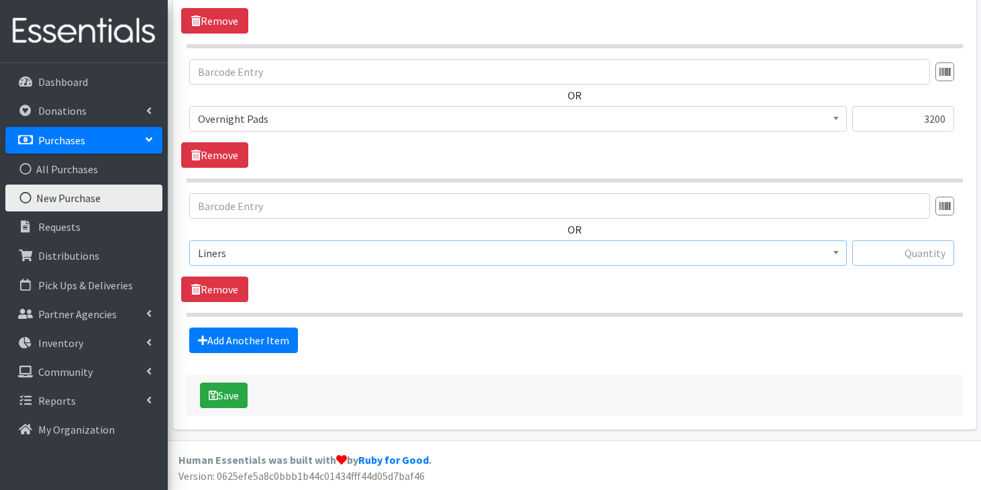
click at [909, 260] on input "text" at bounding box center [903, 252] width 102 height 25
type input "3840"
click at [290, 343] on link "Add Another Item" at bounding box center [243, 339] width 109 height 25
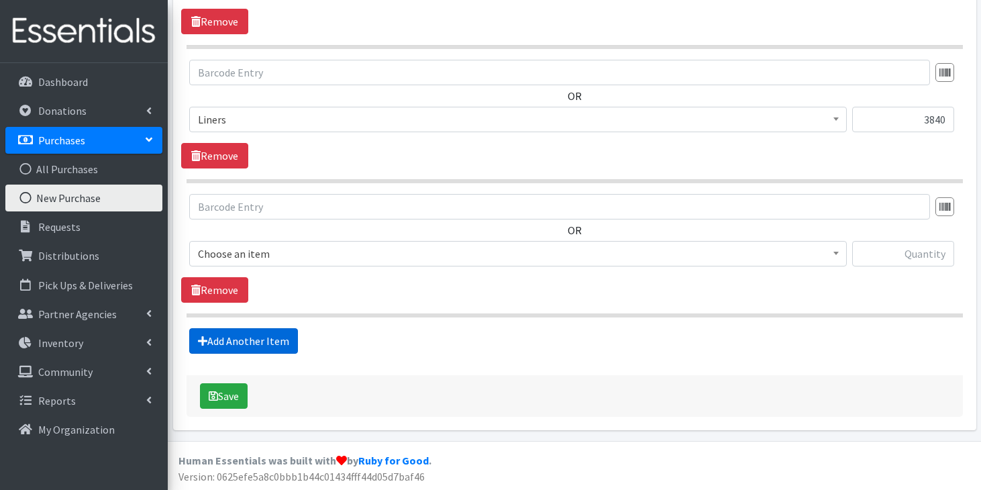
scroll to position [875, 0]
click at [333, 254] on span "Choose an item" at bounding box center [518, 252] width 640 height 19
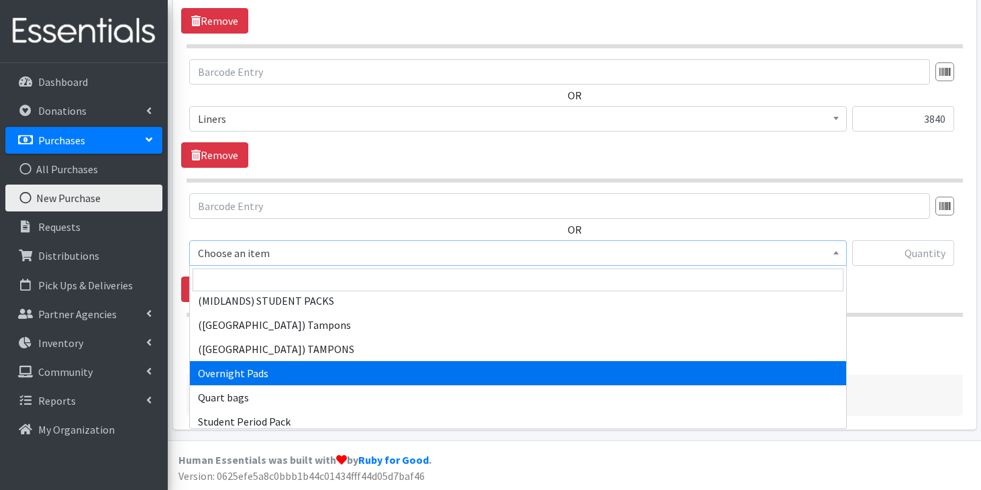
scroll to position [1221, 0]
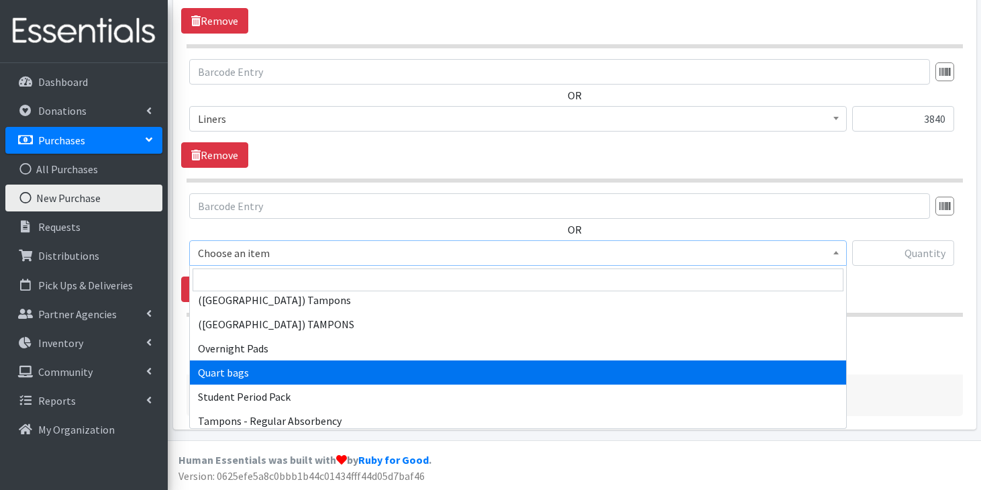
select select "13384"
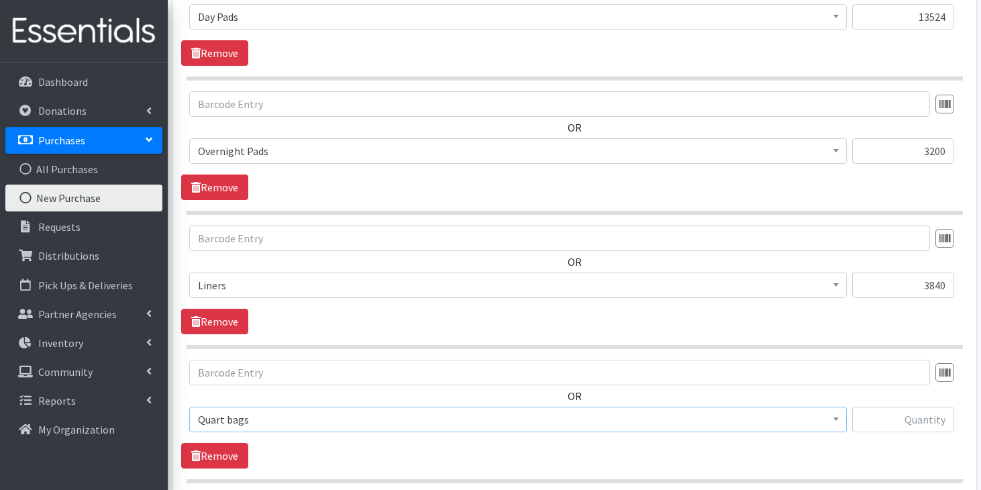
scroll to position [725, 0]
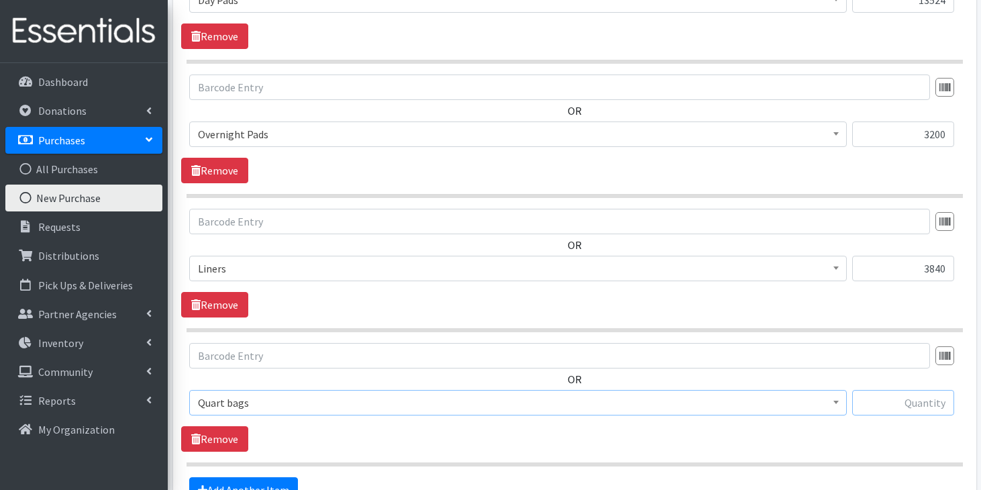
click at [908, 403] on input "text" at bounding box center [903, 402] width 102 height 25
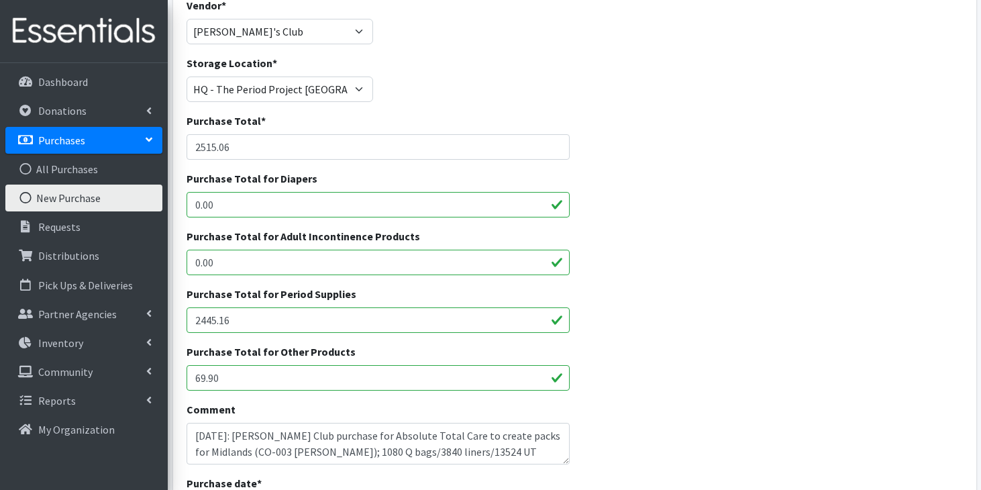
scroll to position [0, 0]
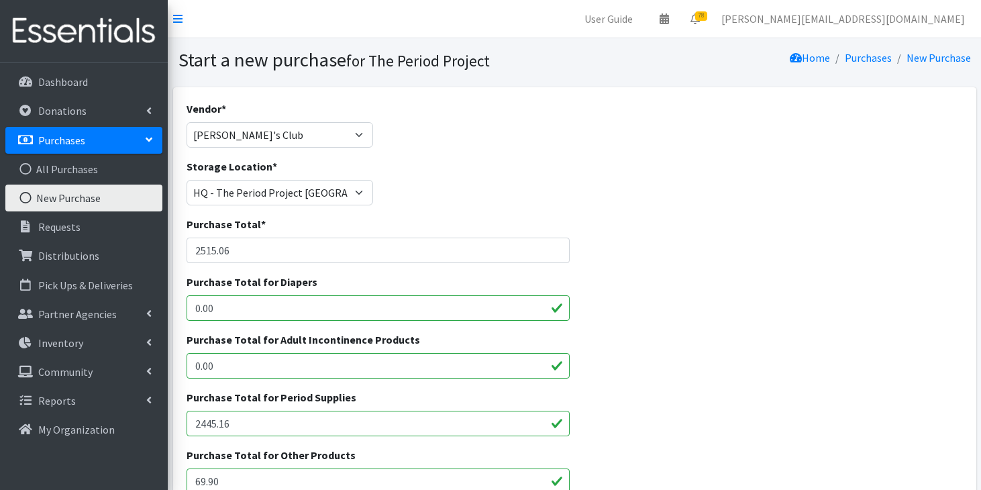
type input "1080"
click at [362, 193] on select "[PERSON_NAME] HPP [GEOGRAPHIC_DATA], [GEOGRAPHIC_DATA] [GEOGRAPHIC_DATA] [GEOGR…" at bounding box center [279, 192] width 186 height 25
select select "425"
click at [186, 180] on select "[PERSON_NAME] HPP [GEOGRAPHIC_DATA], [GEOGRAPHIC_DATA] [GEOGRAPHIC_DATA] [GEOGR…" at bounding box center [279, 192] width 186 height 25
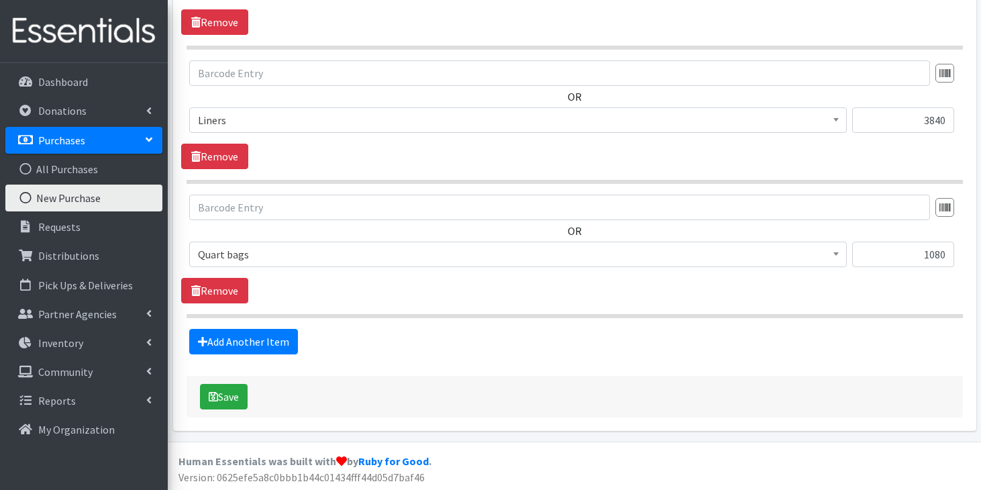
scroll to position [875, 0]
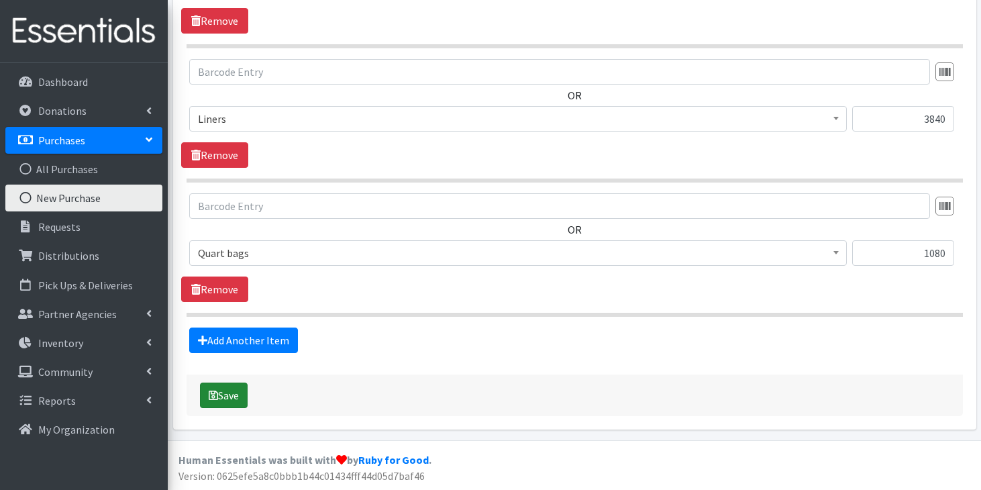
click at [203, 396] on button "Save" at bounding box center [224, 394] width 48 height 25
